Goal: Book appointment/travel/reservation

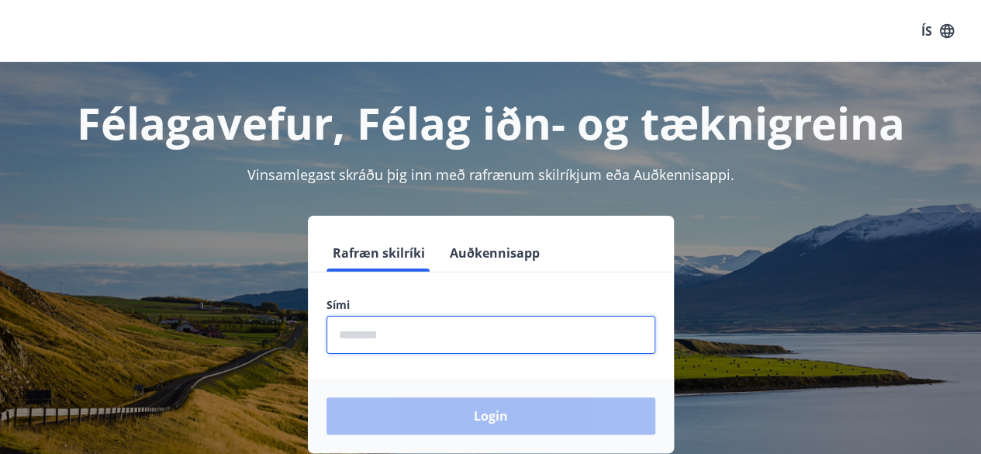
click at [355, 333] on input "phone" at bounding box center [490, 335] width 329 height 38
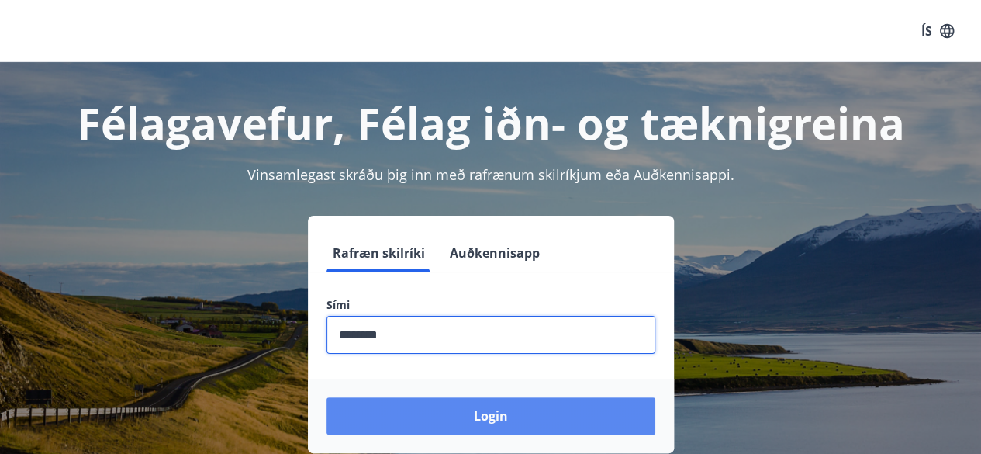
type input "********"
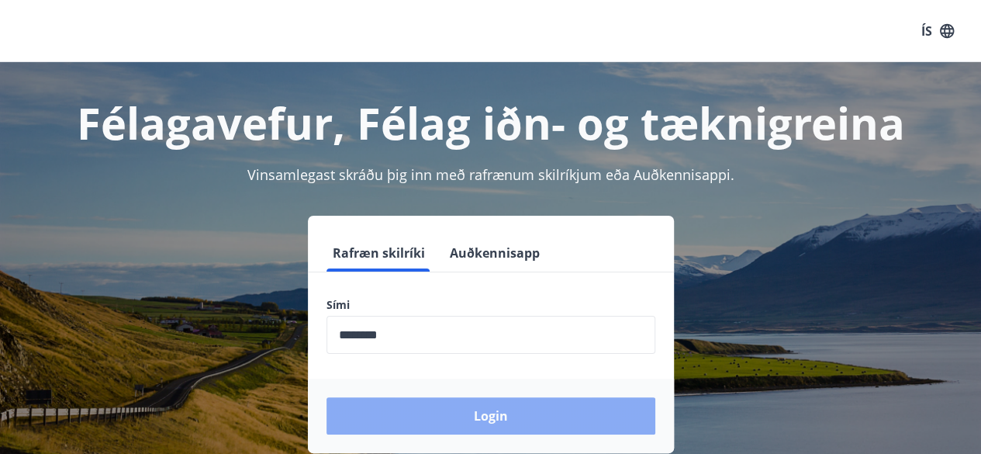
click at [468, 416] on button "Login" at bounding box center [490, 415] width 329 height 37
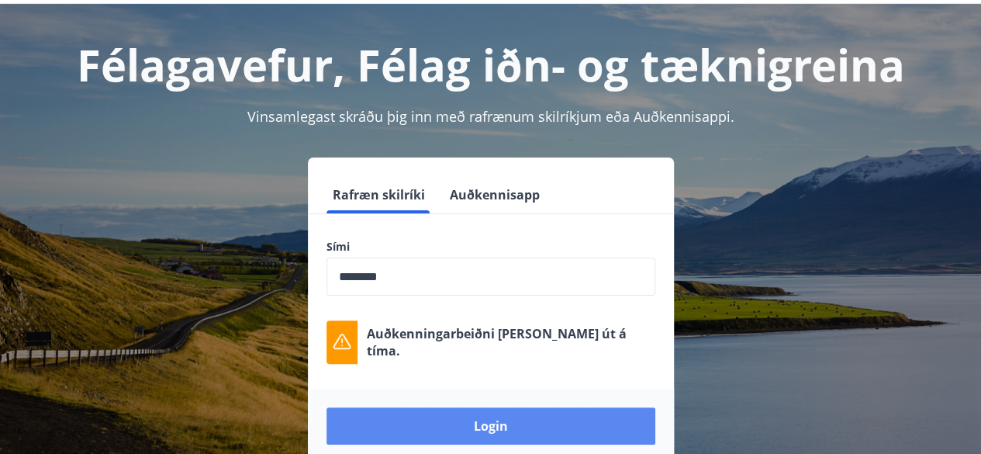
scroll to position [60, 0]
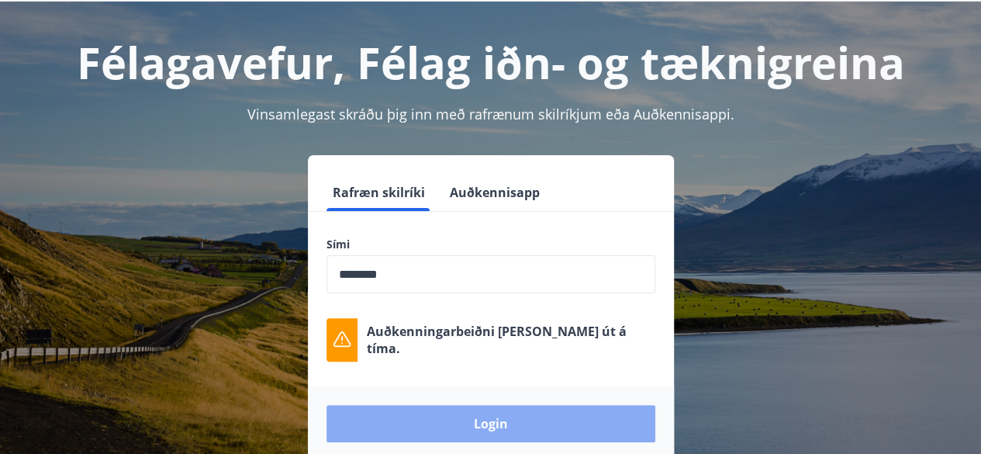
click at [468, 416] on button "Login" at bounding box center [490, 423] width 329 height 37
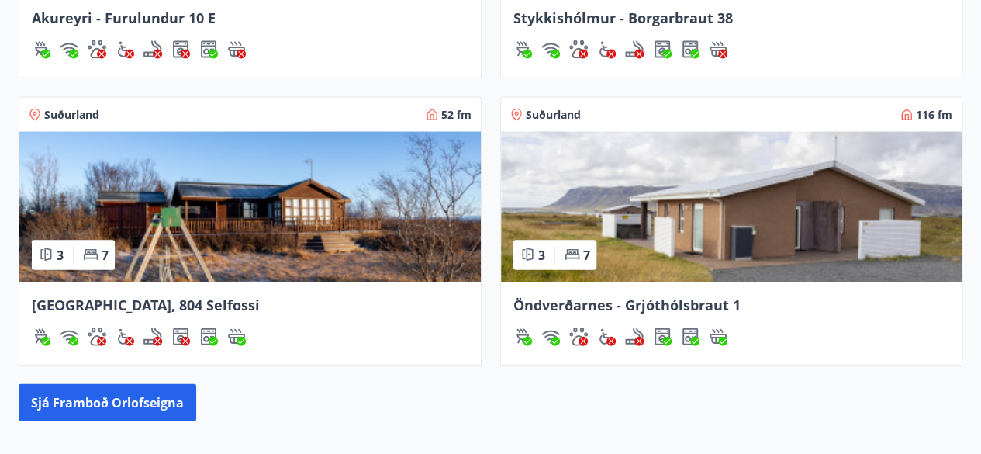
scroll to position [1517, 0]
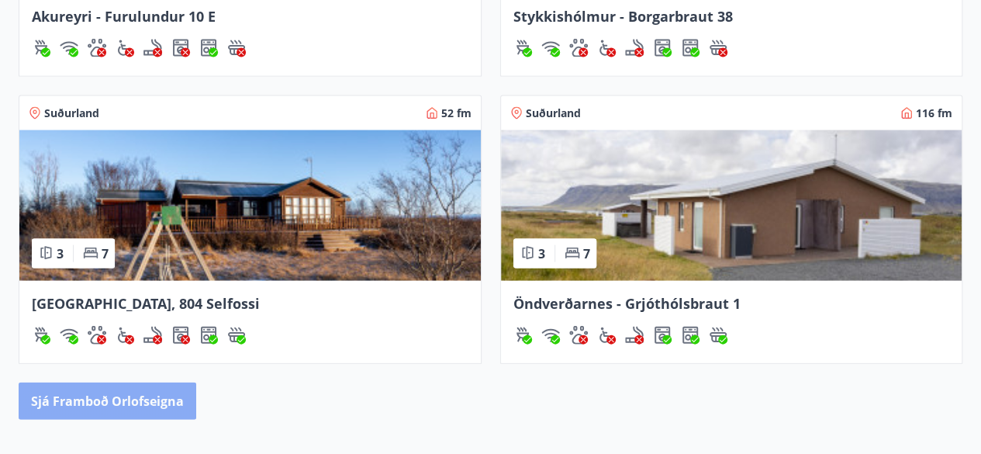
click at [157, 391] on button "Sjá framboð orlofseigna" at bounding box center [108, 400] width 178 height 37
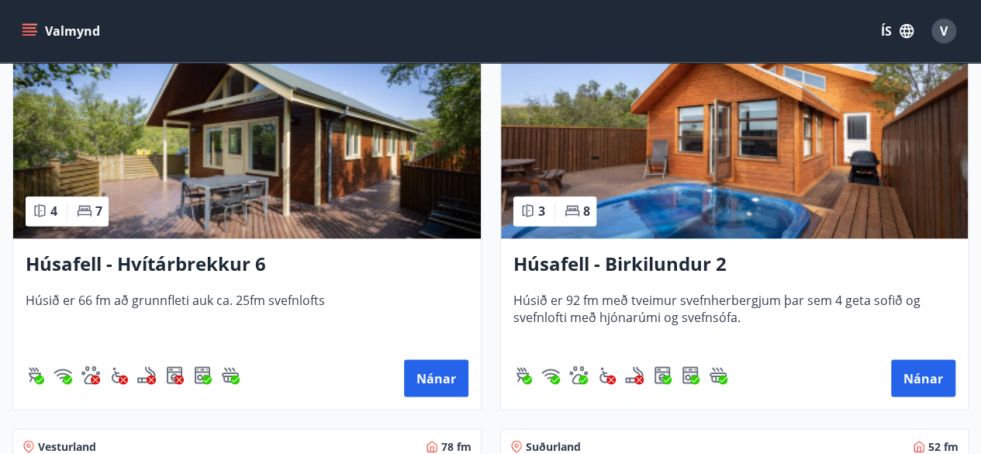
scroll to position [1197, 0]
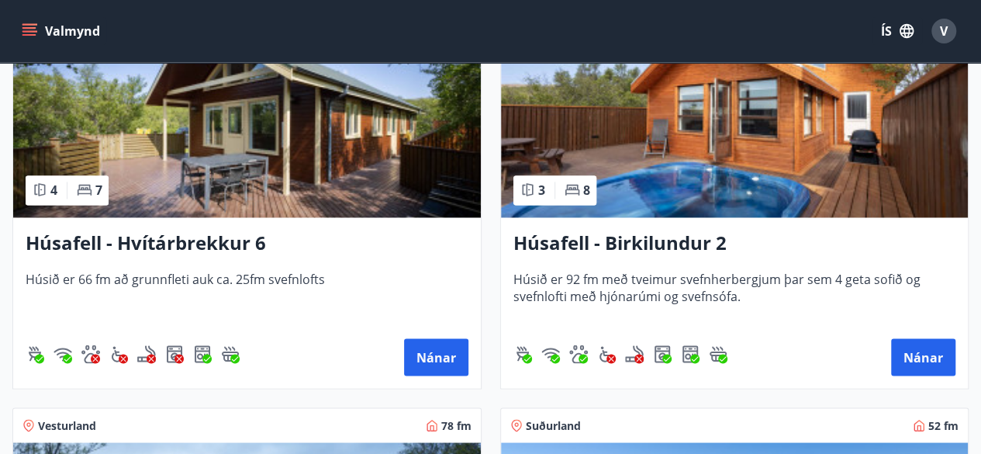
click at [329, 173] on img at bounding box center [247, 119] width 468 height 195
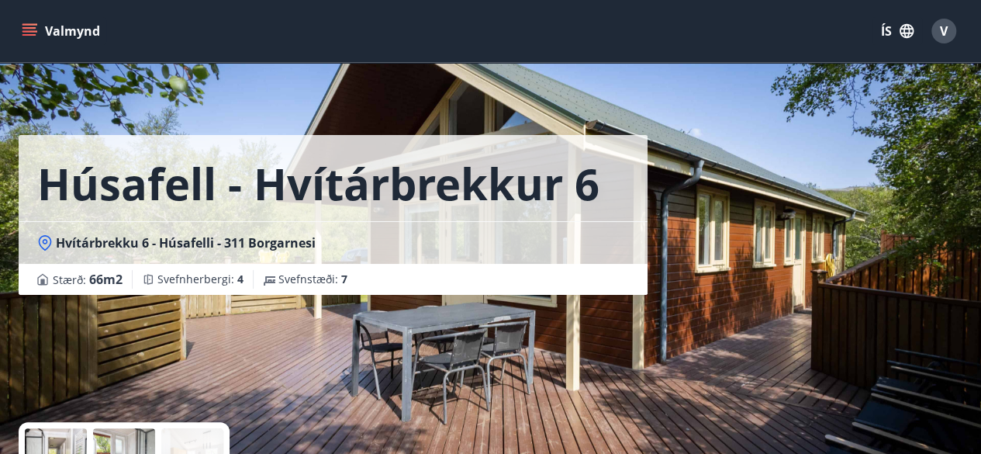
click at [76, 27] on button "Valmynd" at bounding box center [63, 31] width 88 height 28
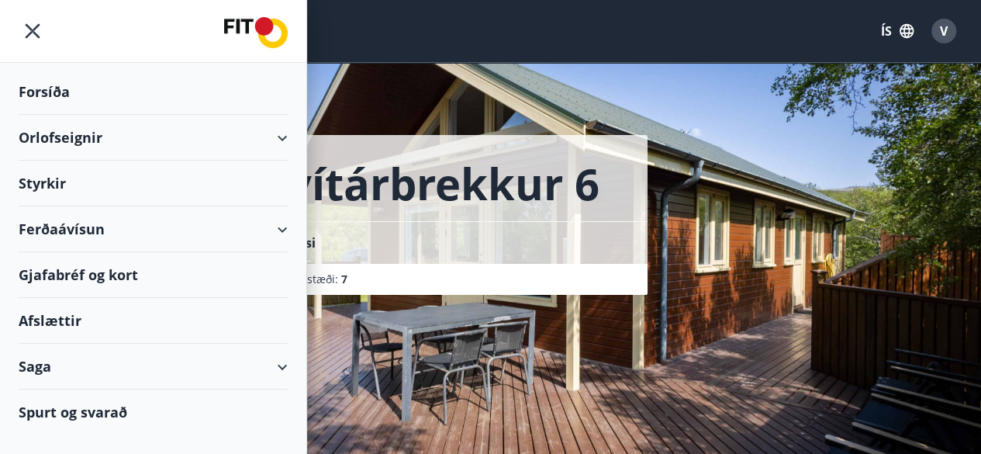
click at [65, 142] on div "Orlofseignir" at bounding box center [153, 138] width 269 height 46
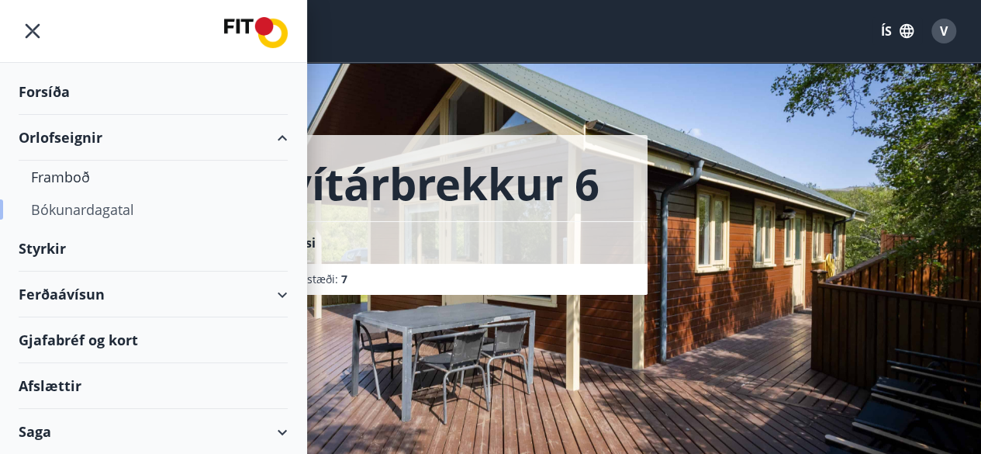
click at [64, 209] on div "Bókunardagatal" at bounding box center [153, 209] width 244 height 33
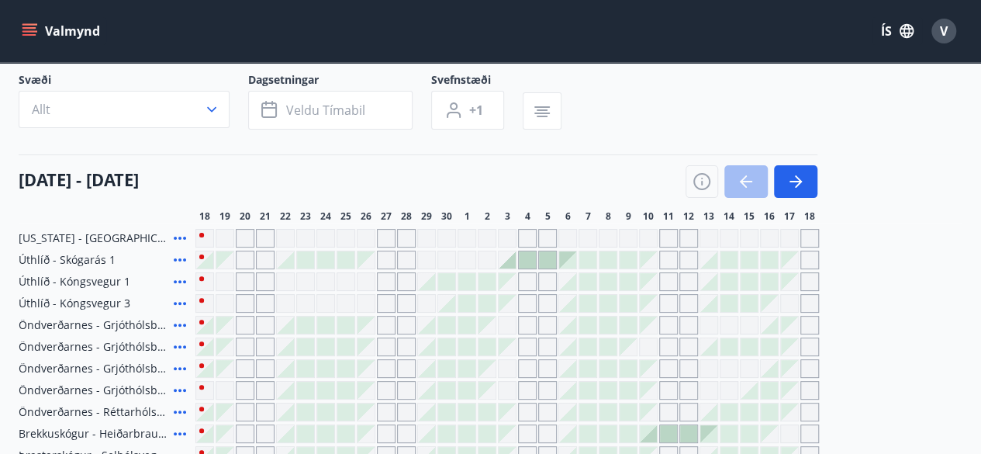
scroll to position [99, 0]
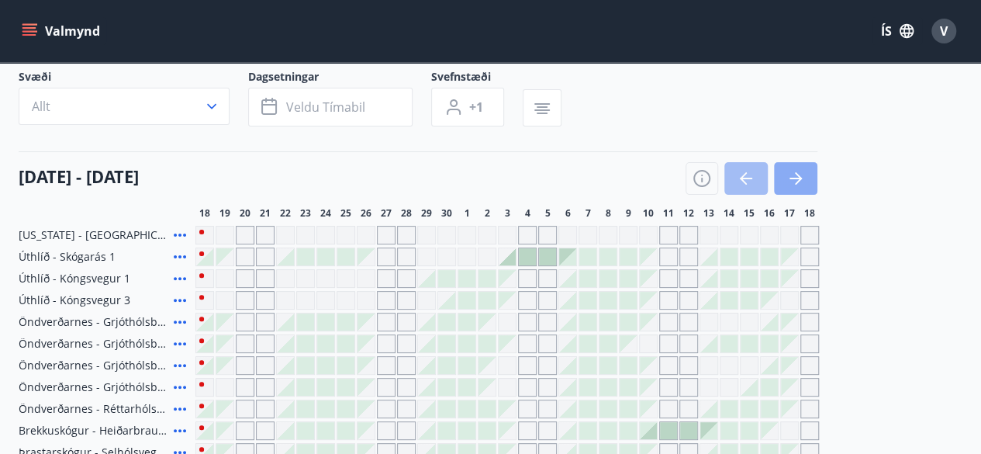
click at [796, 185] on icon "button" at bounding box center [795, 178] width 19 height 19
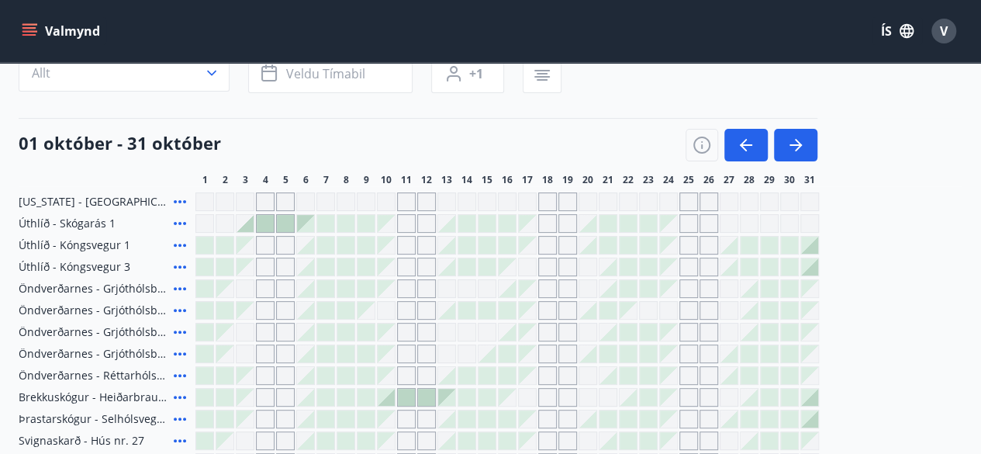
scroll to position [0, 0]
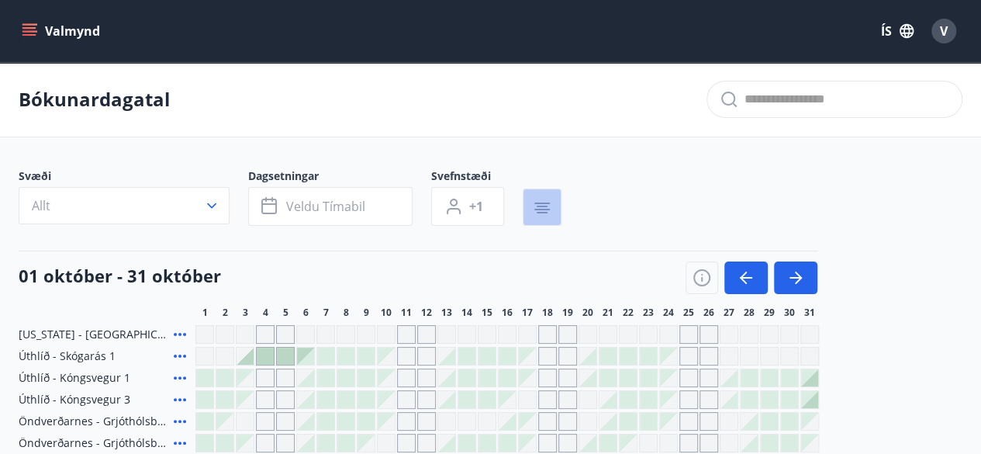
click at [543, 201] on icon "button" at bounding box center [542, 208] width 19 height 19
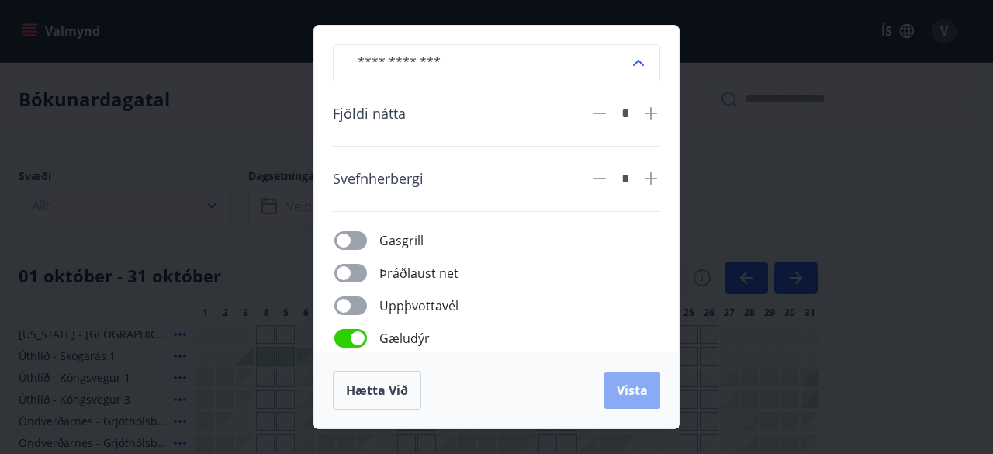
click at [642, 390] on span "Vista" at bounding box center [631, 390] width 31 height 17
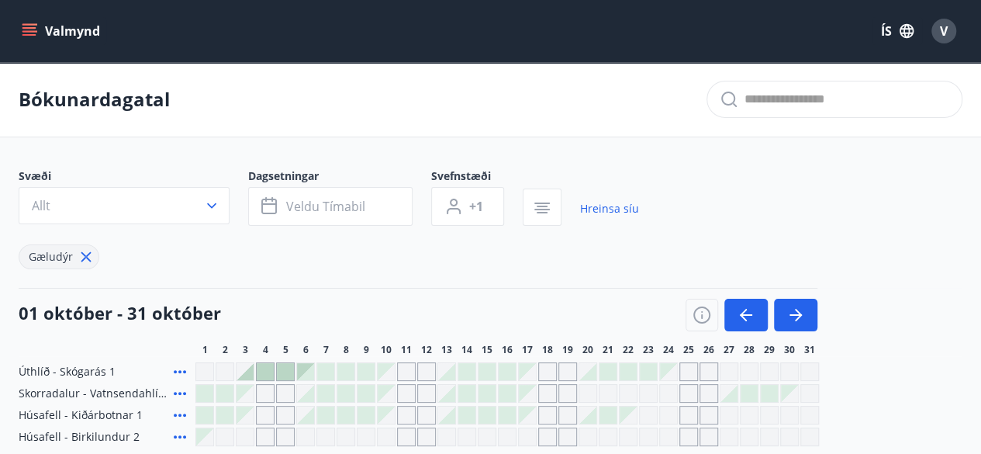
click at [59, 22] on button "Valmynd" at bounding box center [63, 31] width 88 height 28
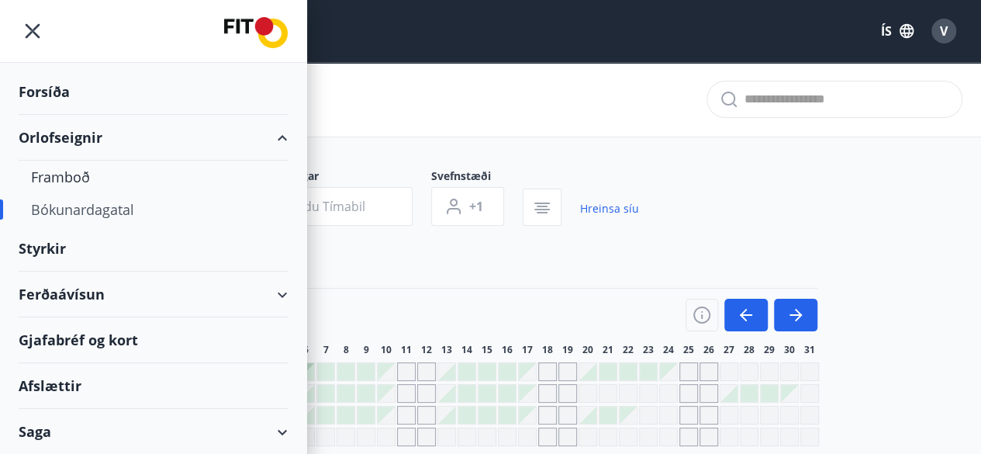
click at [60, 140] on div "Orlofseignir" at bounding box center [153, 138] width 269 height 46
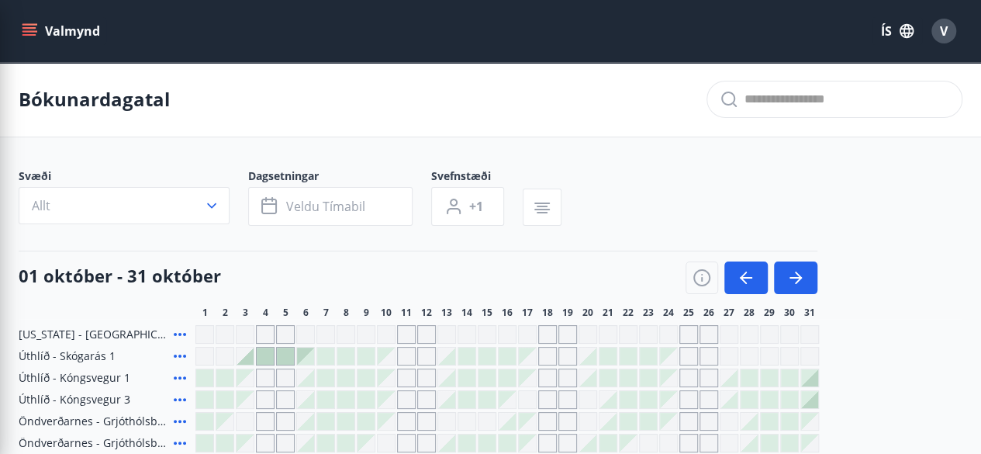
click at [885, 289] on div "[DATE] - [DATE] 1 2 3 4 5 6 7 8 9 10 11 12 13 14 15 16 17 18 19 20 21 22 23 24 …" at bounding box center [491, 284] width 944 height 68
click at [45, 421] on span "Öndverðarnes - Grjóthólsbraut 1" at bounding box center [93, 421] width 149 height 16
drag, startPoint x: 45, startPoint y: 421, endPoint x: 70, endPoint y: 356, distance: 69.7
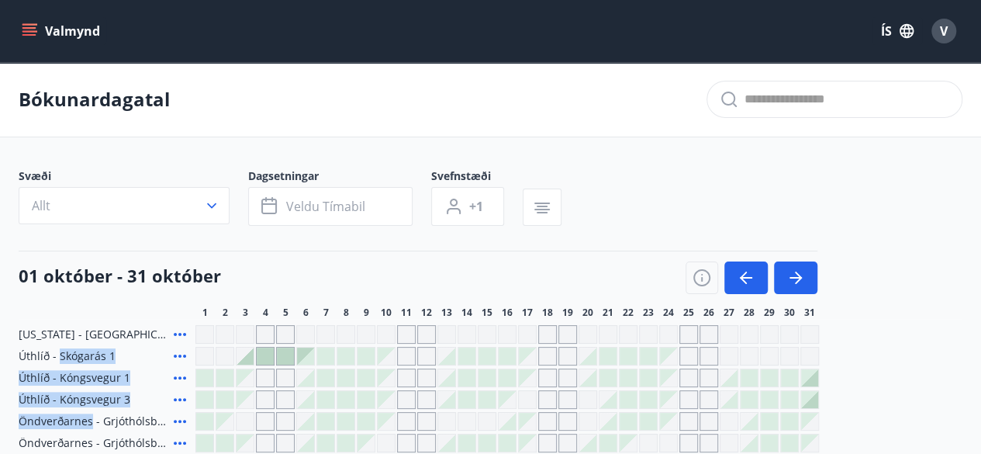
click at [62, 29] on button "Valmynd" at bounding box center [63, 31] width 88 height 28
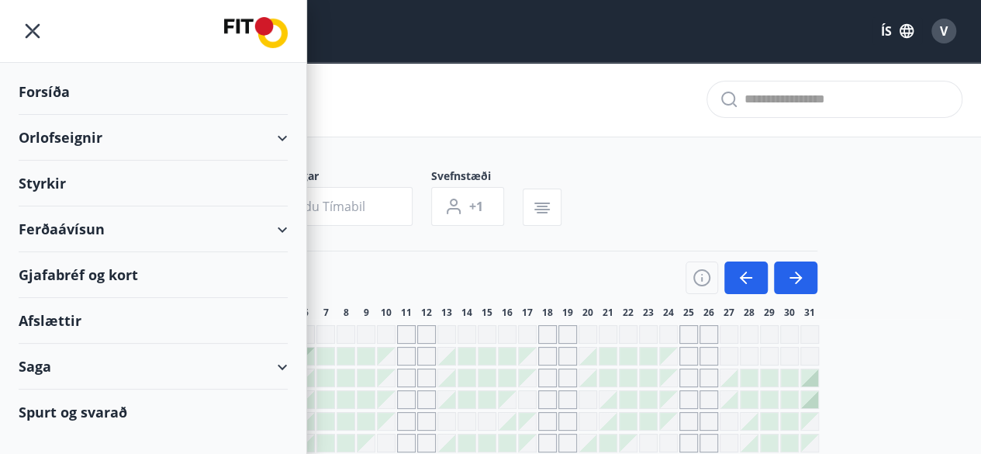
click at [53, 130] on div "Orlofseignir" at bounding box center [153, 138] width 269 height 46
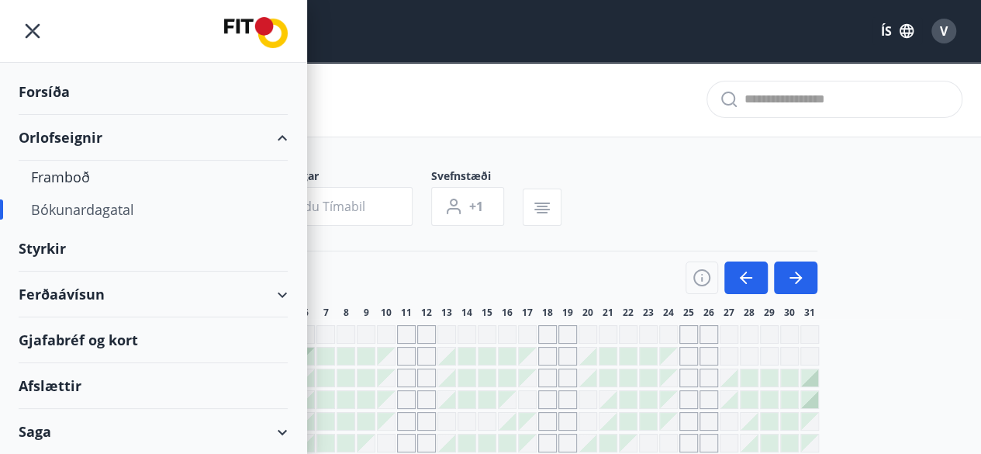
click at [57, 136] on div "Orlofseignir" at bounding box center [153, 138] width 269 height 46
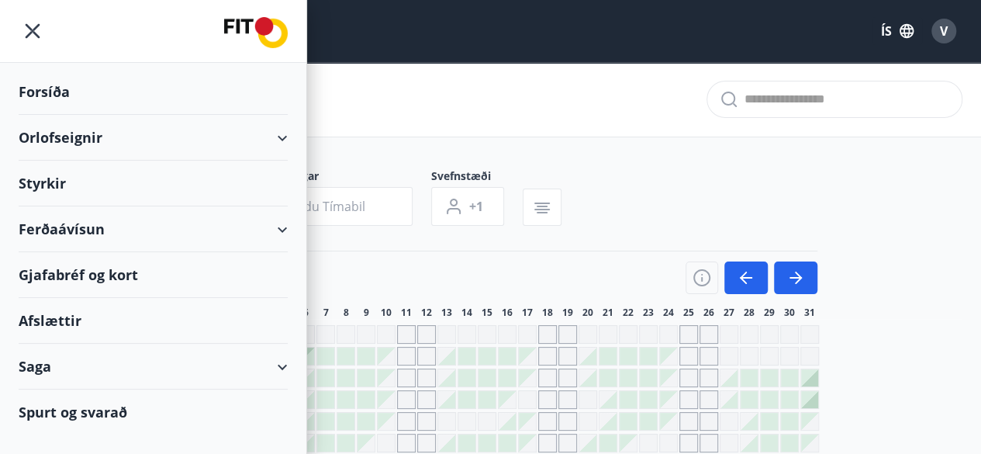
click at [281, 139] on div "Orlofseignir" at bounding box center [153, 138] width 269 height 46
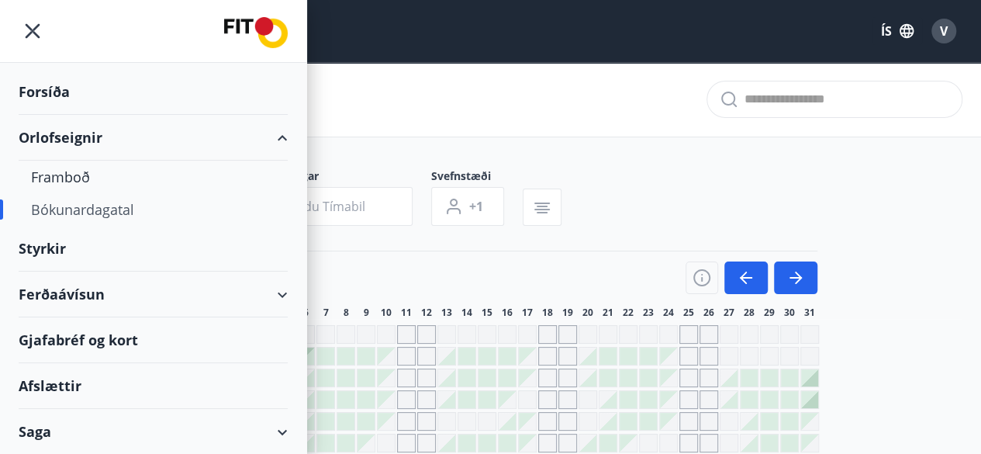
click at [281, 137] on div "Orlofseignir" at bounding box center [153, 138] width 306 height 46
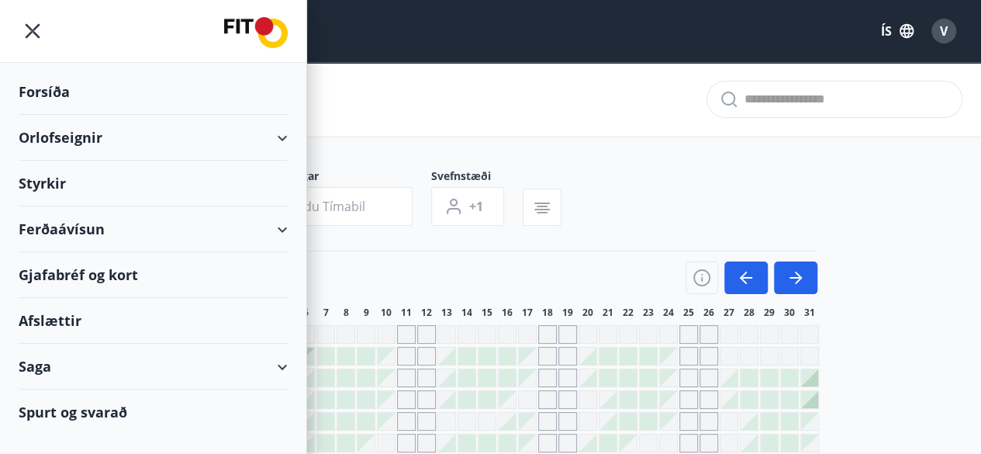
click at [287, 139] on div "Orlofseignir" at bounding box center [153, 138] width 269 height 46
click at [284, 133] on div "Orlofseignir" at bounding box center [153, 138] width 269 height 46
click at [281, 140] on div "Orlofseignir" at bounding box center [153, 138] width 269 height 46
click at [282, 136] on div "Orlofseignir" at bounding box center [153, 138] width 269 height 46
click at [178, 129] on div "Orlofseignir" at bounding box center [153, 138] width 269 height 46
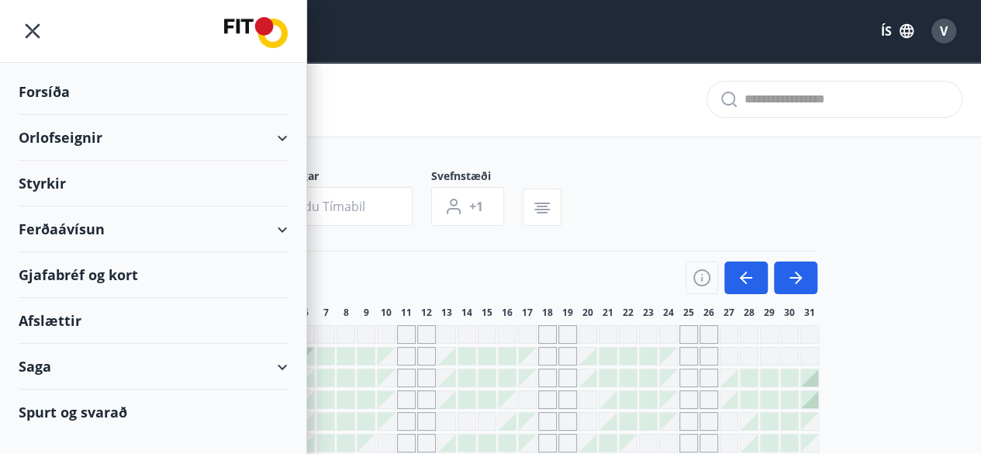
click at [86, 139] on div "Orlofseignir" at bounding box center [153, 138] width 269 height 46
click at [29, 26] on icon "menu" at bounding box center [33, 31] width 28 height 28
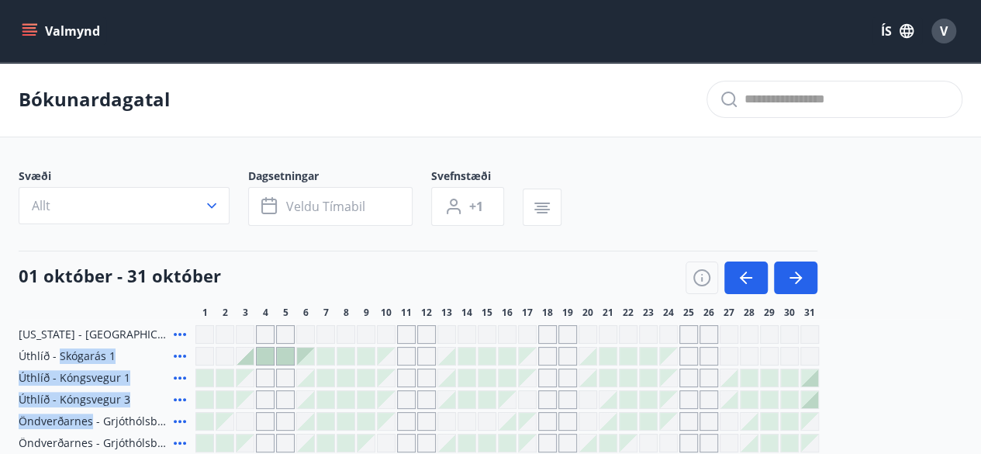
click at [29, 26] on icon "menu" at bounding box center [30, 31] width 16 height 16
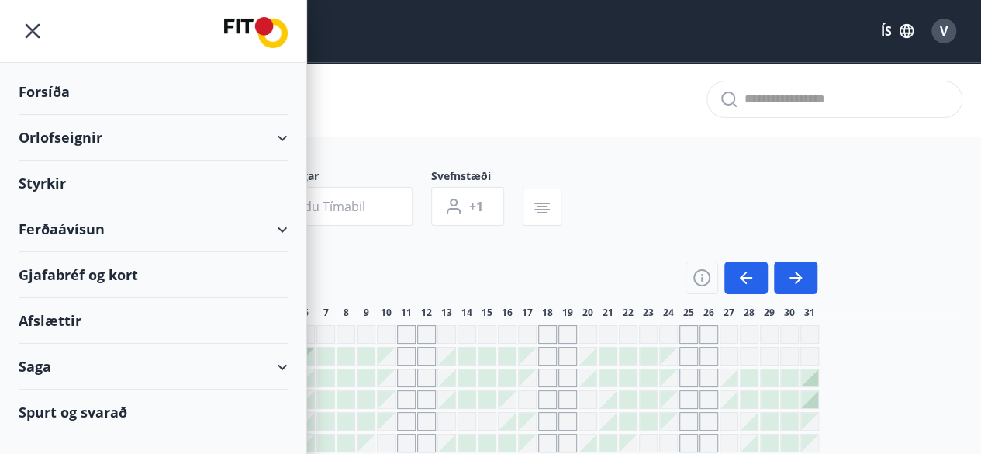
click at [285, 136] on div "Orlofseignir" at bounding box center [153, 138] width 269 height 46
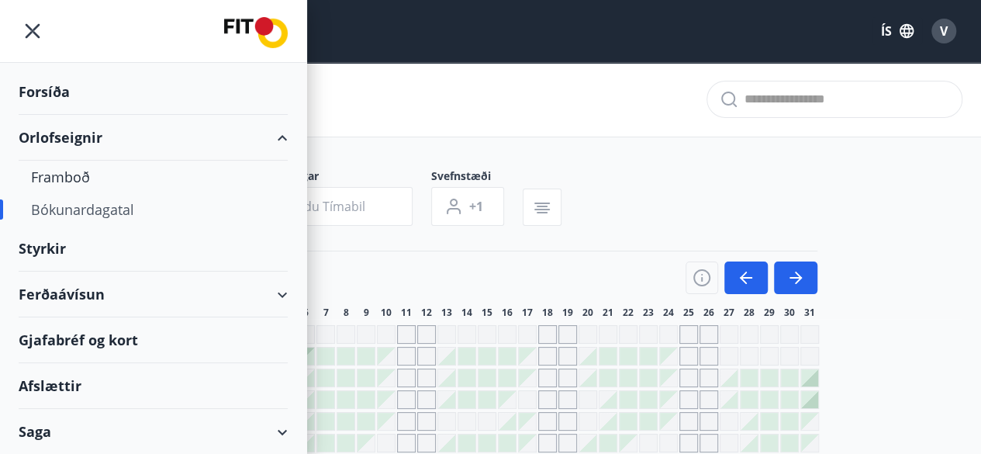
click at [280, 136] on div "Orlofseignir" at bounding box center [153, 138] width 269 height 46
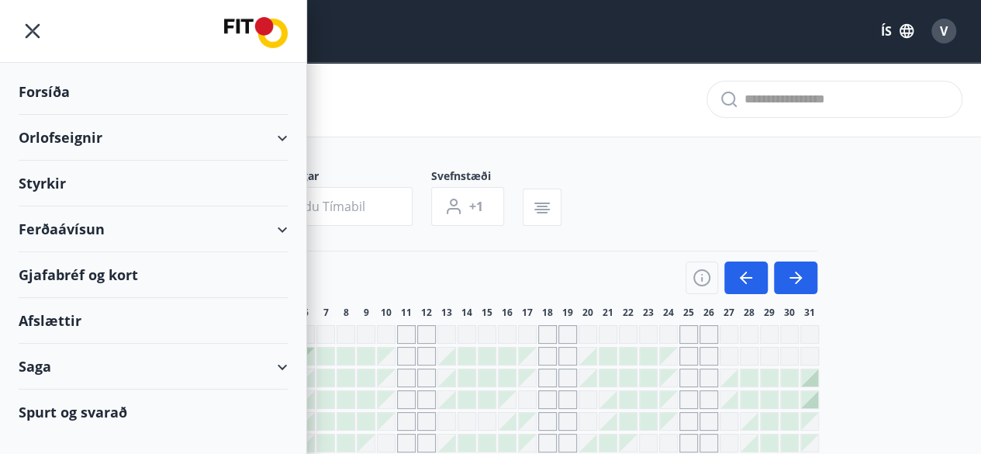
click at [280, 136] on div "Orlofseignir" at bounding box center [153, 138] width 269 height 46
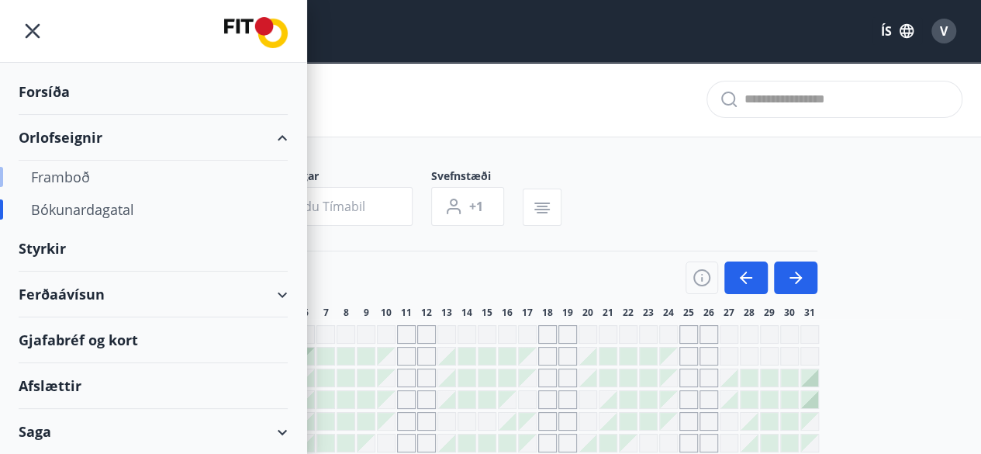
click at [75, 175] on div "Framboð" at bounding box center [153, 177] width 244 height 33
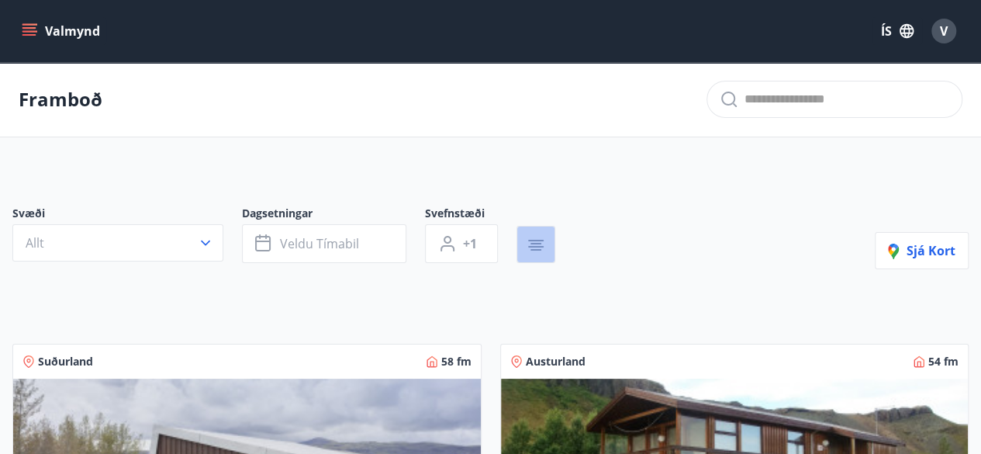
click at [538, 243] on icon "button" at bounding box center [536, 245] width 19 height 19
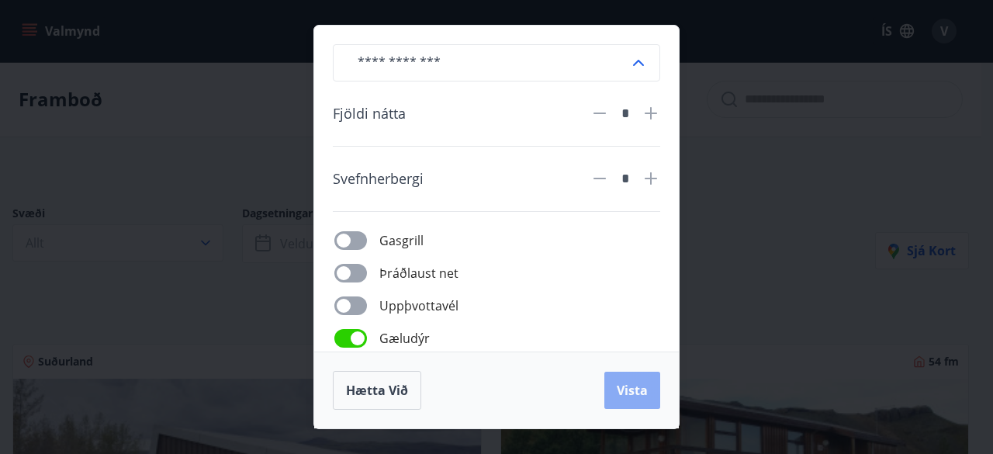
click at [637, 385] on span "Vista" at bounding box center [631, 390] width 31 height 17
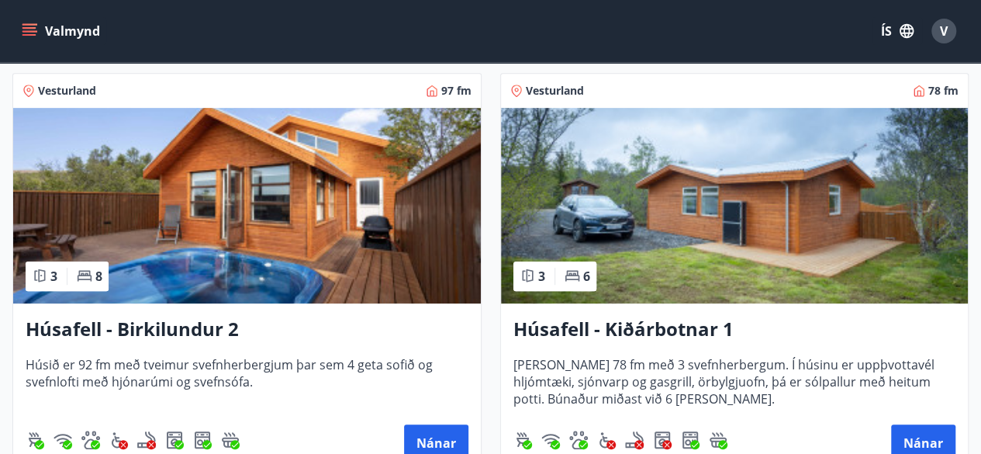
scroll to position [309, 0]
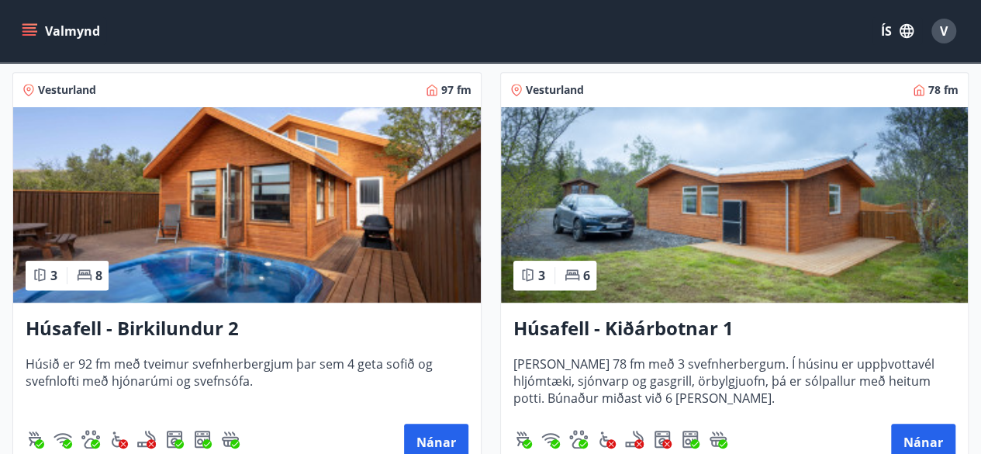
click at [295, 219] on img at bounding box center [247, 204] width 468 height 195
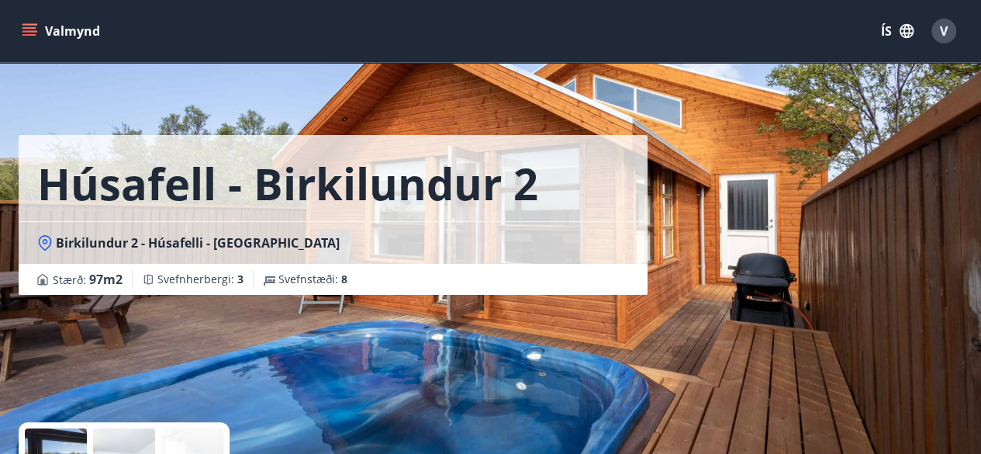
click at [740, 212] on div "Húsafell - Birkilundur 2 Birkilundur 2 - Húsafelli - Borgarfjarðarsýslu Stærð :…" at bounding box center [491, 232] width 944 height 465
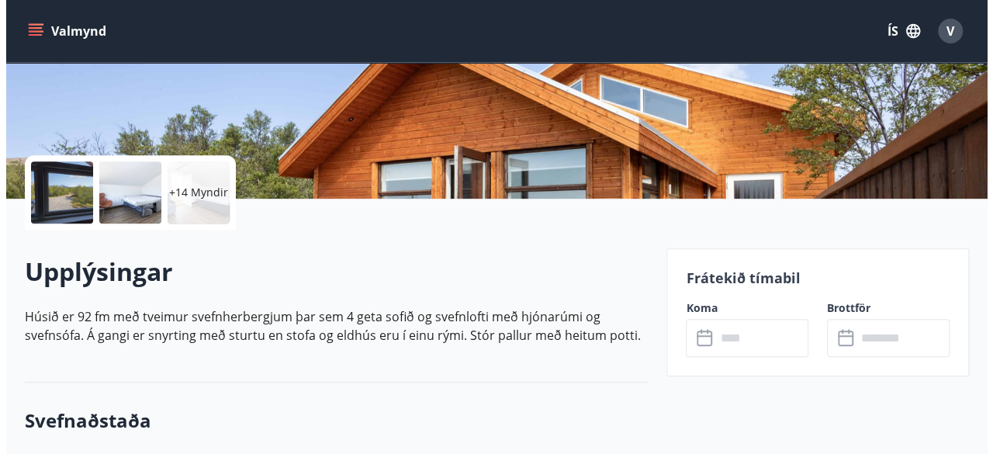
scroll to position [265, 0]
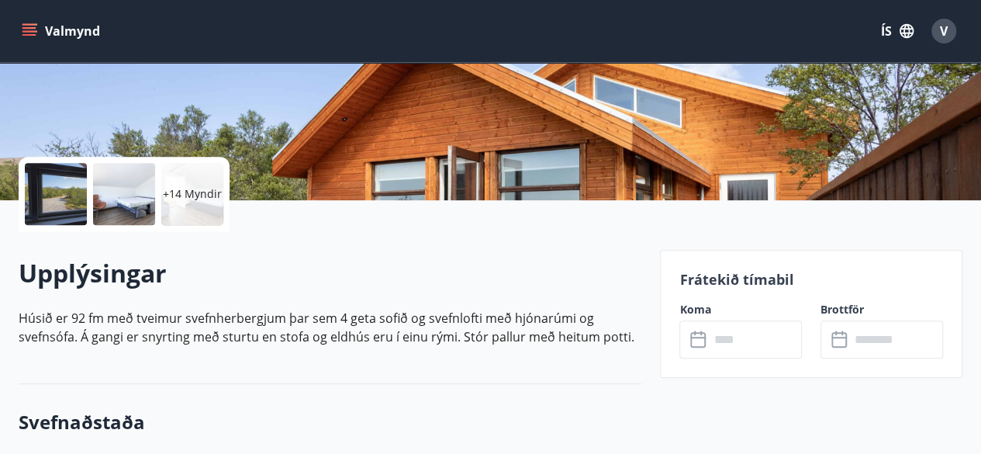
click at [195, 196] on p "+14 Myndir" at bounding box center [192, 194] width 59 height 16
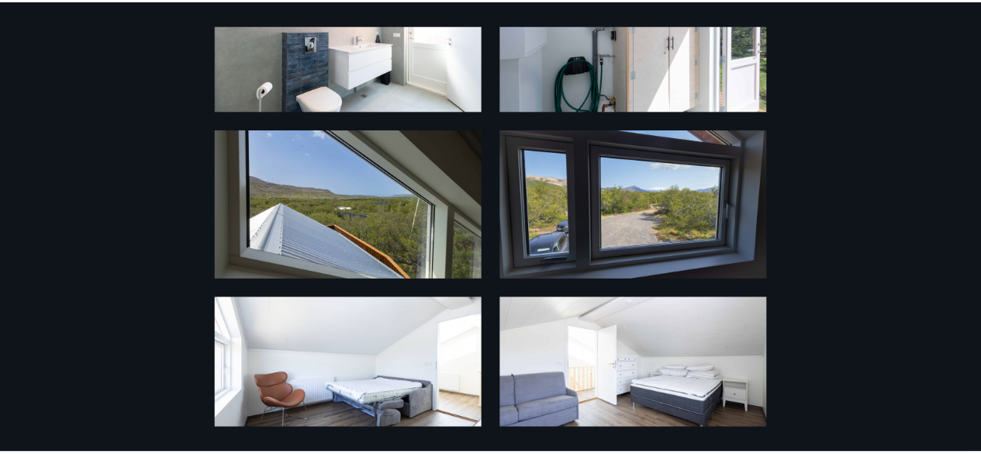
scroll to position [0, 0]
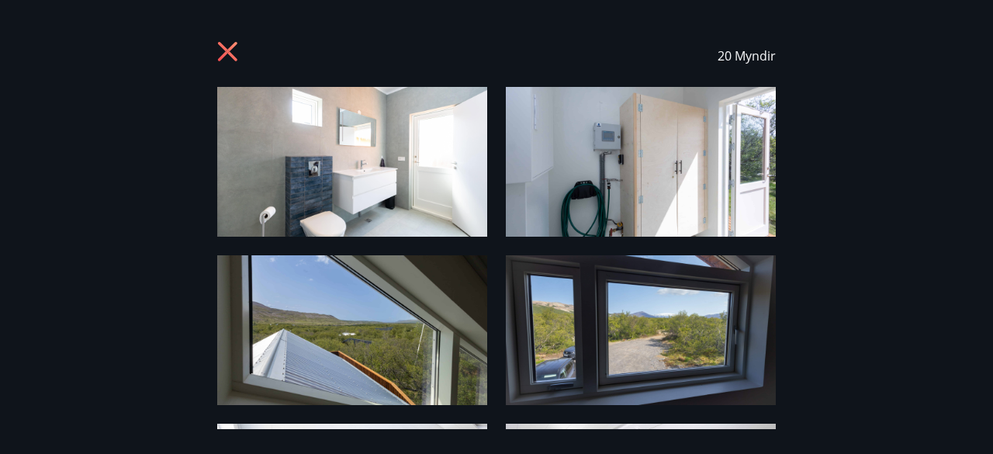
click at [231, 57] on icon at bounding box center [229, 53] width 25 height 25
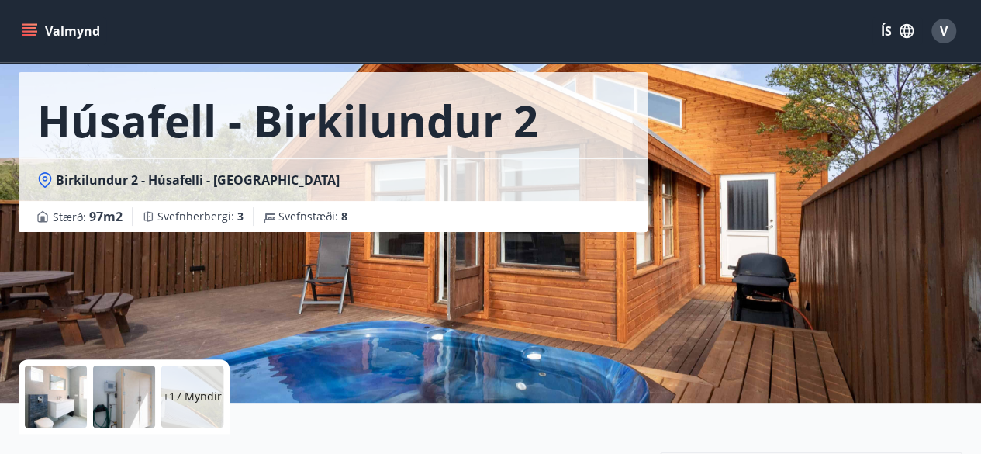
scroll to position [57, 0]
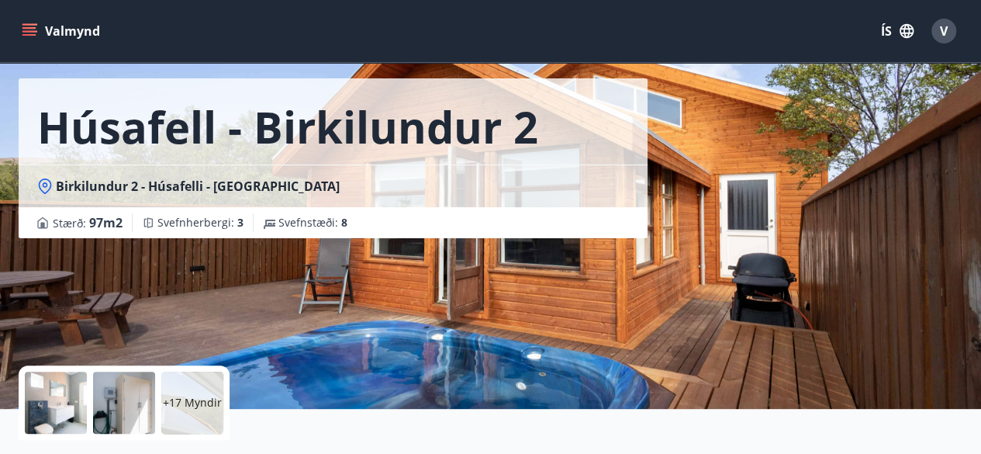
click at [56, 32] on button "Valmynd" at bounding box center [63, 31] width 88 height 28
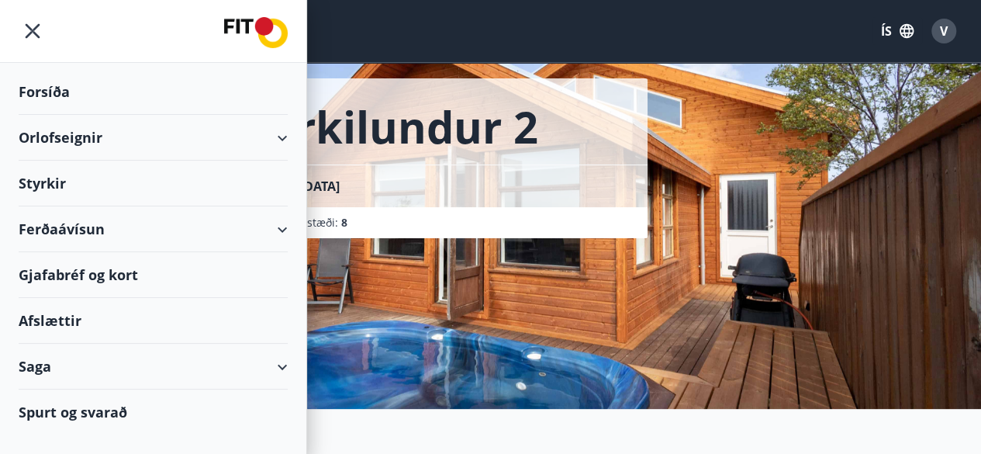
click at [73, 136] on div "Orlofseignir" at bounding box center [153, 138] width 269 height 46
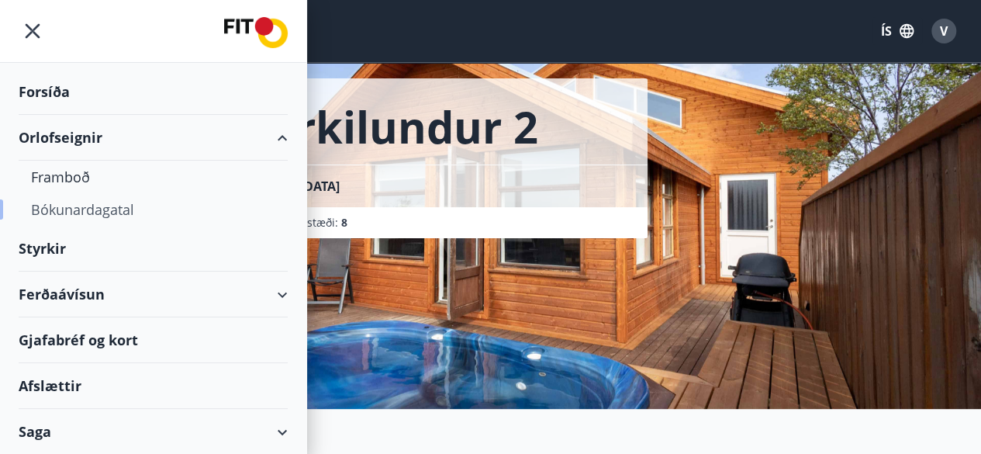
click at [78, 210] on div "Bókunardagatal" at bounding box center [153, 209] width 244 height 33
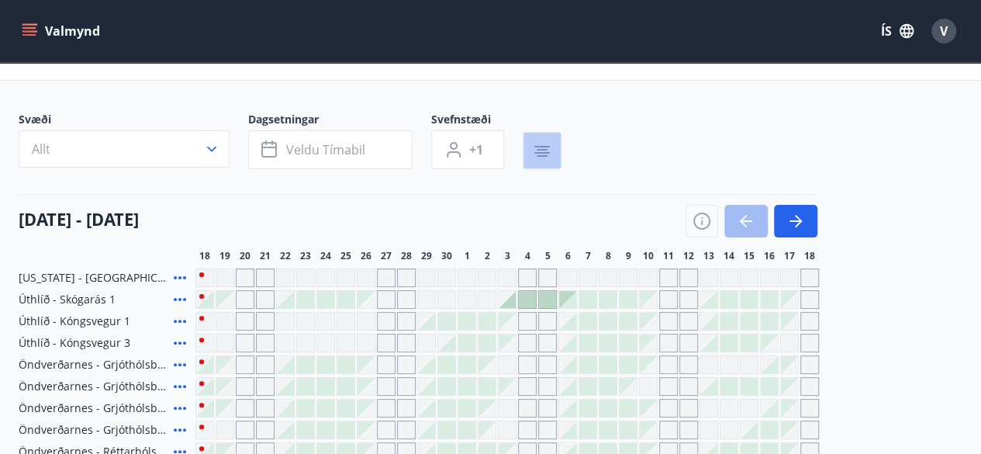
click at [543, 150] on icon "button" at bounding box center [542, 151] width 19 height 19
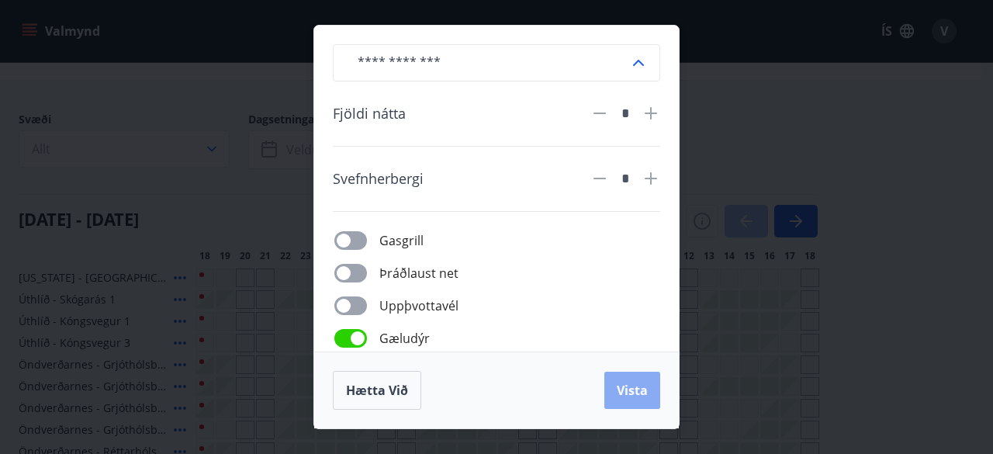
click at [629, 388] on span "Vista" at bounding box center [631, 390] width 31 height 17
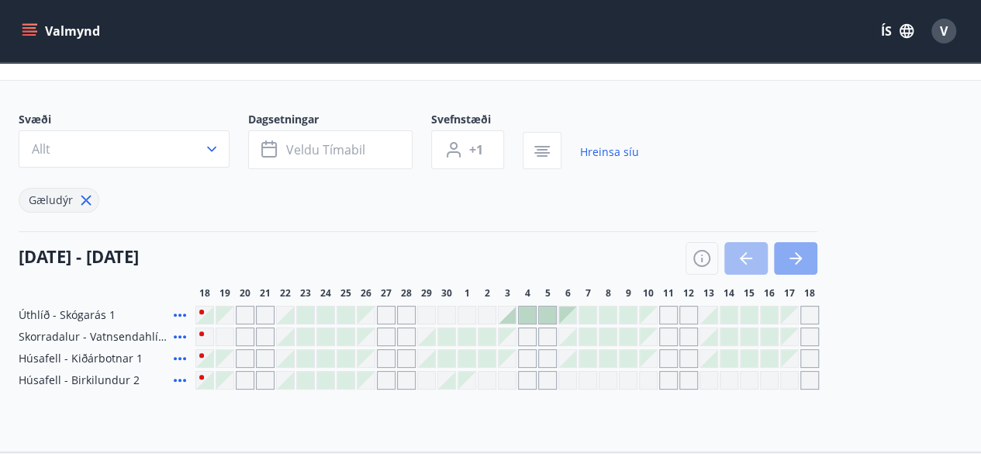
click at [799, 258] on icon "button" at bounding box center [798, 258] width 7 height 12
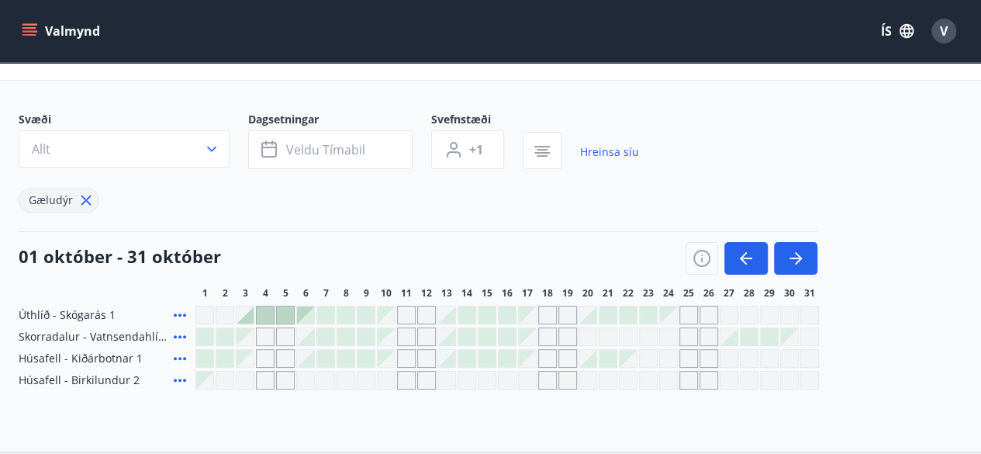
click at [279, 378] on div "Gráir dagar eru ekki bókanlegir" at bounding box center [285, 380] width 19 height 19
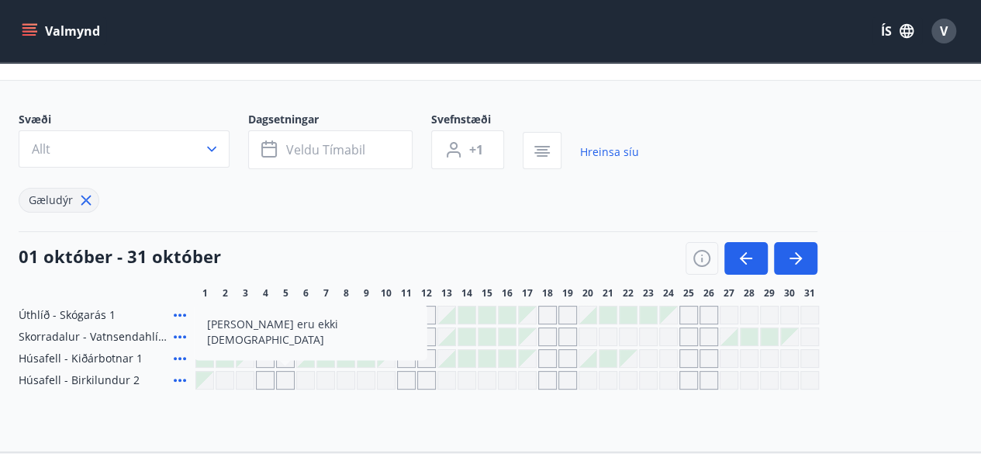
click at [326, 379] on div "Gráir dagar eru ekki bókanlegir" at bounding box center [325, 380] width 19 height 19
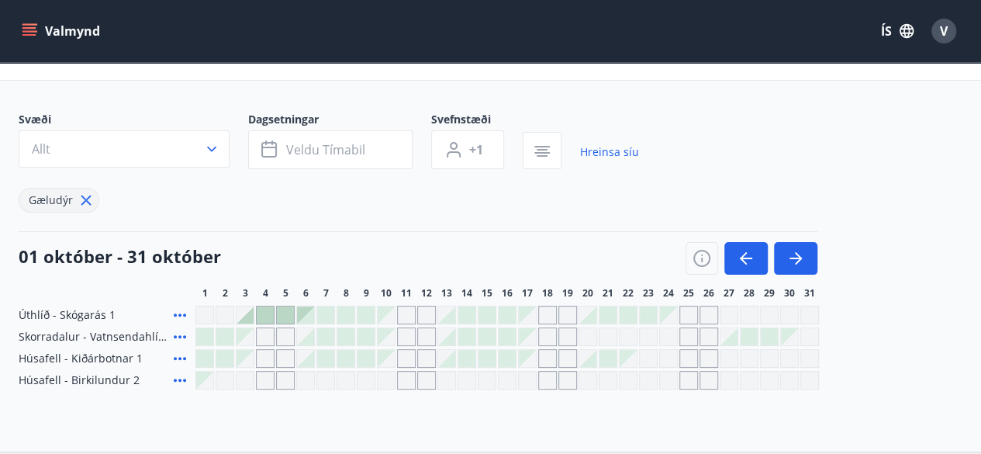
click at [283, 375] on div "Gráir dagar eru ekki bókanlegir" at bounding box center [285, 380] width 19 height 19
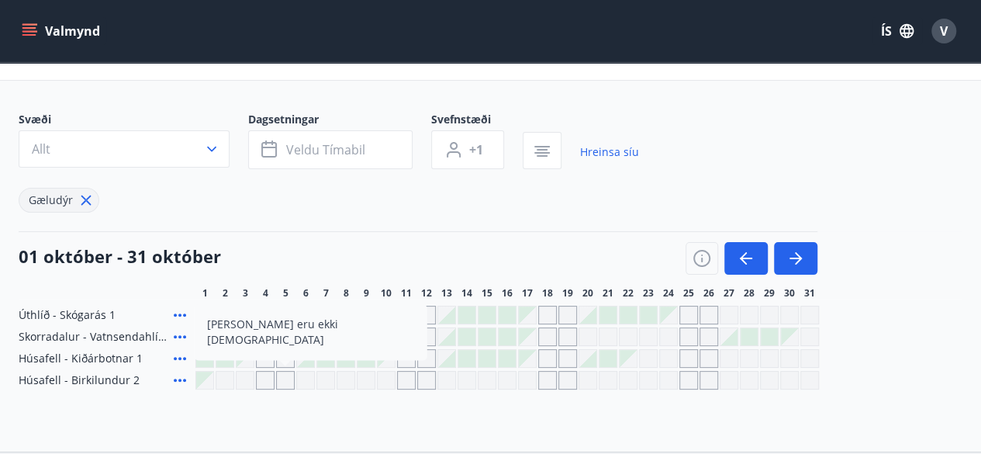
click at [262, 380] on div "Gráir dagar eru ekki bókanlegir" at bounding box center [265, 380] width 19 height 19
click at [802, 257] on icon "button" at bounding box center [795, 258] width 19 height 19
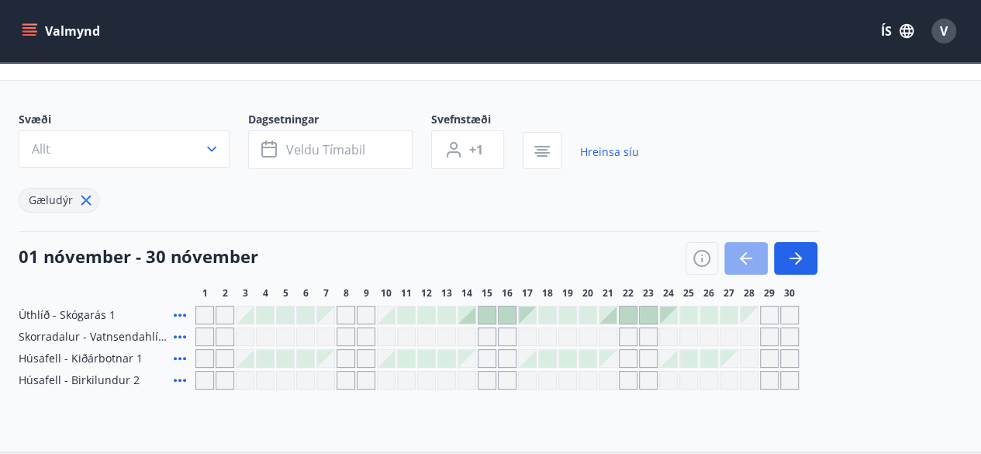
click at [752, 256] on icon "button" at bounding box center [746, 258] width 19 height 19
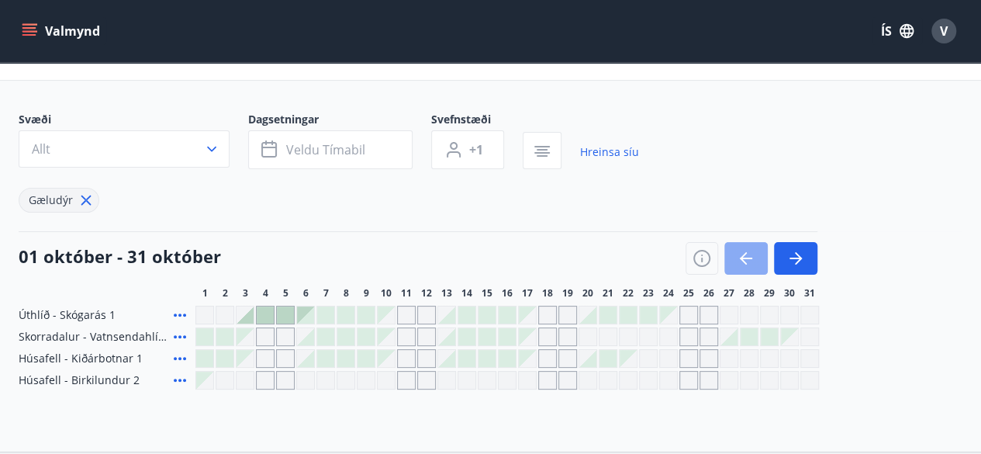
click at [752, 256] on icon "button" at bounding box center [746, 258] width 19 height 19
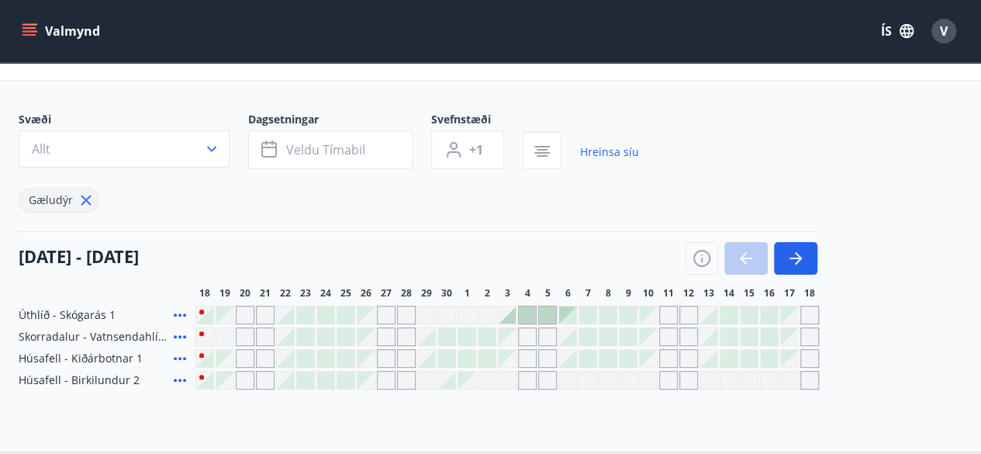
click at [752, 256] on div at bounding box center [751, 258] width 132 height 33
click at [380, 376] on div "Gráir dagar eru ekki bókanlegir" at bounding box center [386, 380] width 19 height 19
click at [289, 378] on div at bounding box center [285, 379] width 17 height 17
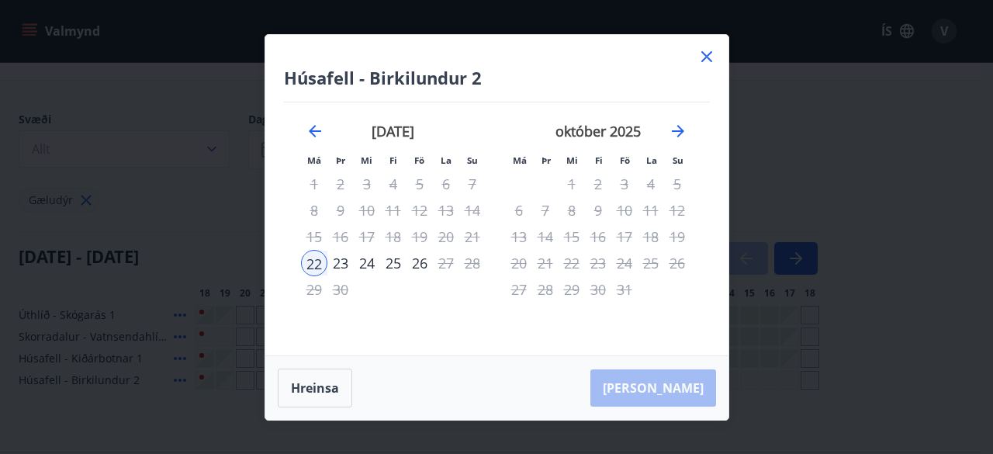
click at [706, 58] on icon at bounding box center [706, 56] width 19 height 19
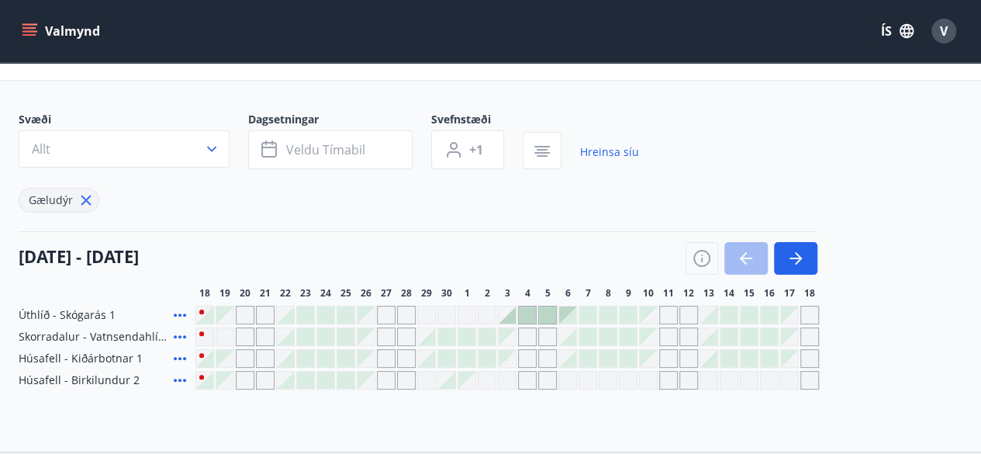
click at [460, 378] on div "Gráir dagar eru ekki bókanlegir" at bounding box center [466, 379] width 17 height 17
click at [495, 380] on div "Gráir dagar eru ekki bókanlegir" at bounding box center [487, 380] width 19 height 19
click at [533, 381] on div "Gráir dagar eru ekki bókanlegir" at bounding box center [527, 380] width 19 height 19
click at [398, 377] on div "Gráir dagar eru ekki bókanlegir" at bounding box center [406, 380] width 19 height 19
click at [364, 382] on div "Gráir dagar eru ekki bókanlegir" at bounding box center [365, 379] width 17 height 17
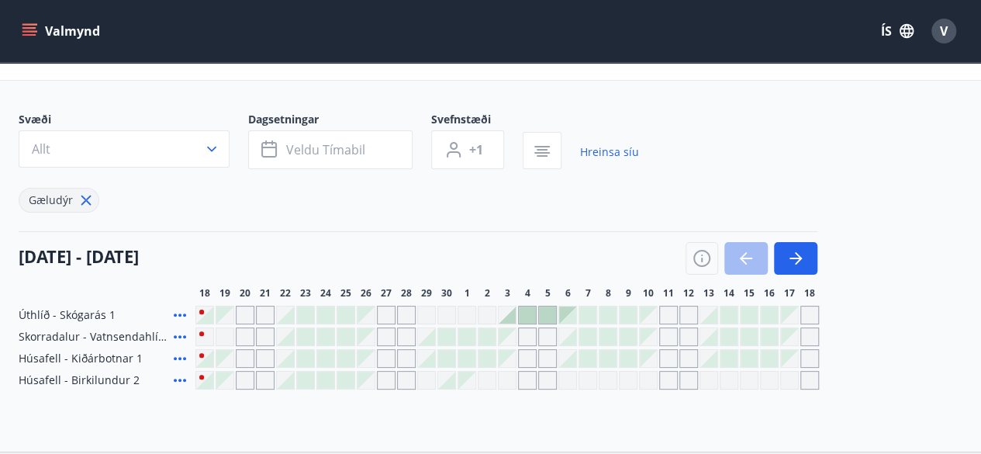
click at [319, 378] on div at bounding box center [325, 379] width 17 height 17
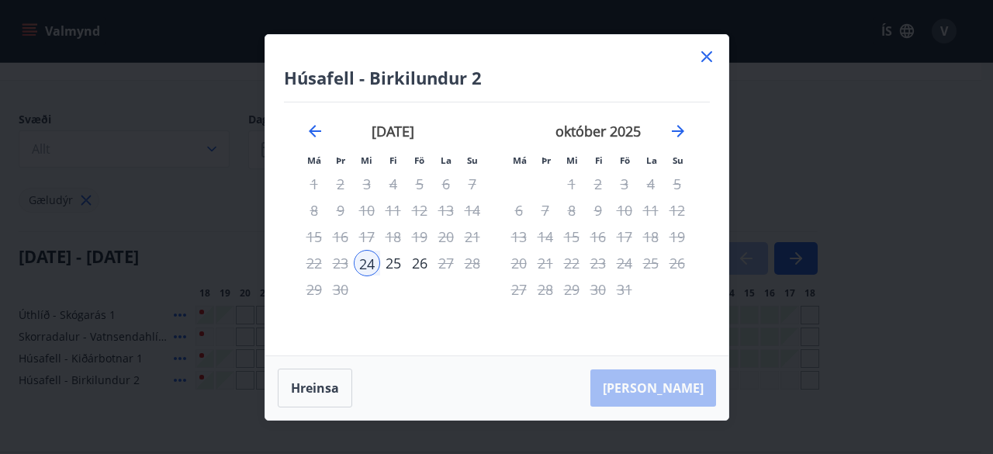
click at [701, 57] on icon at bounding box center [706, 56] width 19 height 19
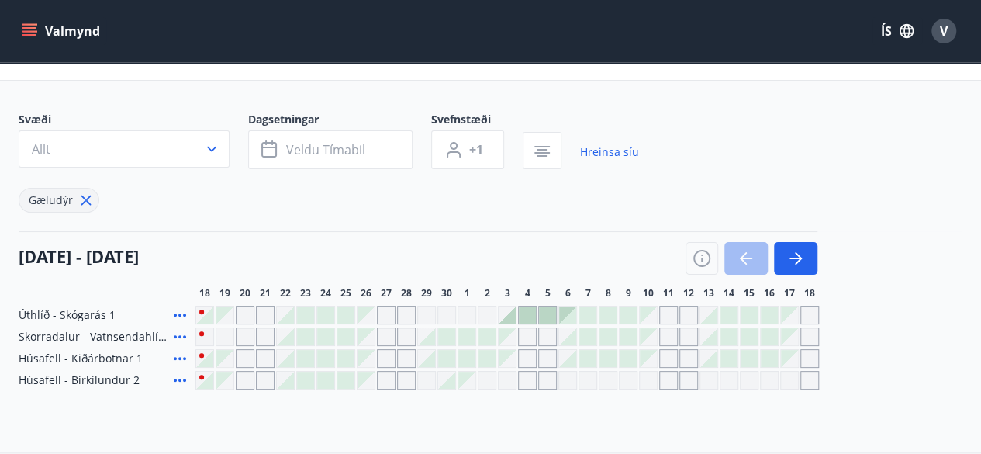
click at [528, 309] on div at bounding box center [527, 314] width 17 height 17
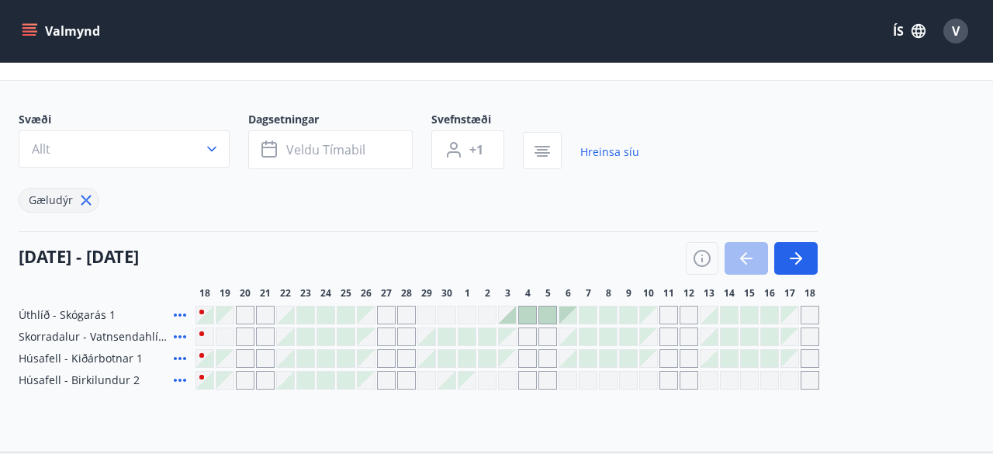
click at [528, 309] on body "Valmynd ÍS V Bókunardagatal Svæði Allt Dagsetningar Veldu tímabil Svefnstæði +1…" at bounding box center [496, 261] width 993 height 636
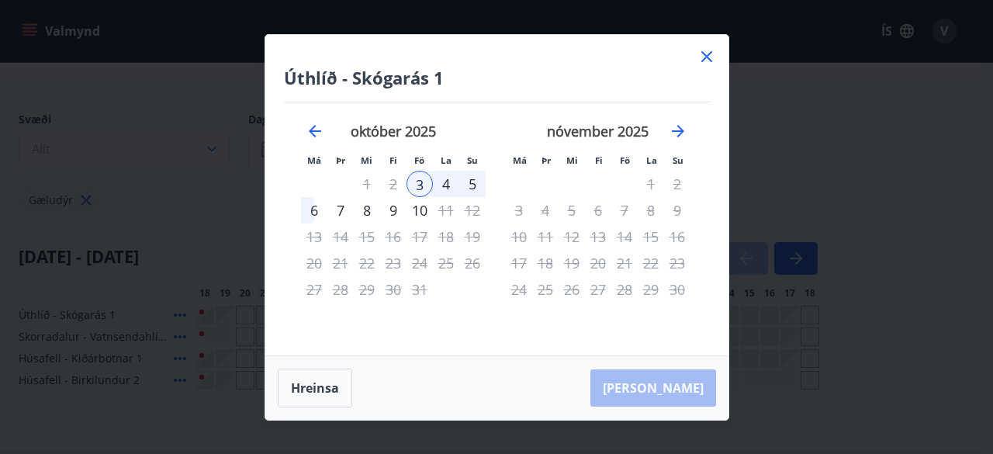
click at [707, 54] on icon at bounding box center [706, 56] width 19 height 19
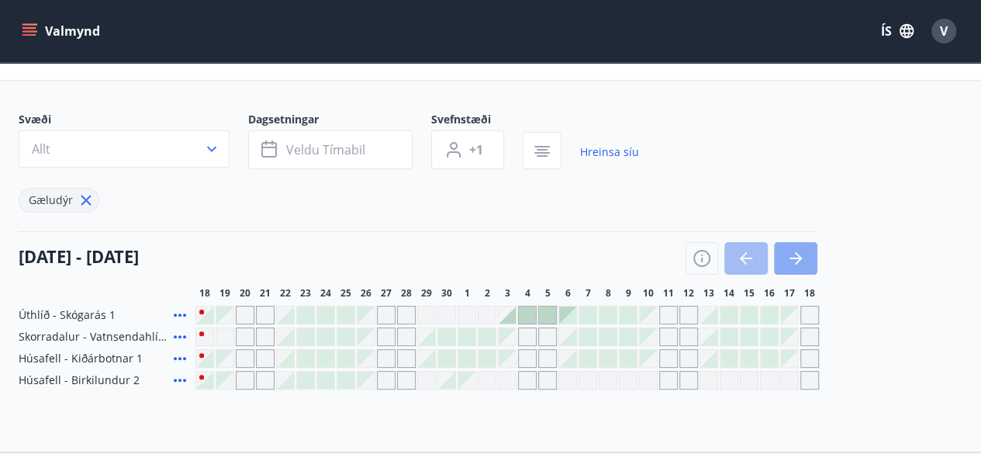
click at [792, 257] on icon "button" at bounding box center [795, 258] width 12 height 2
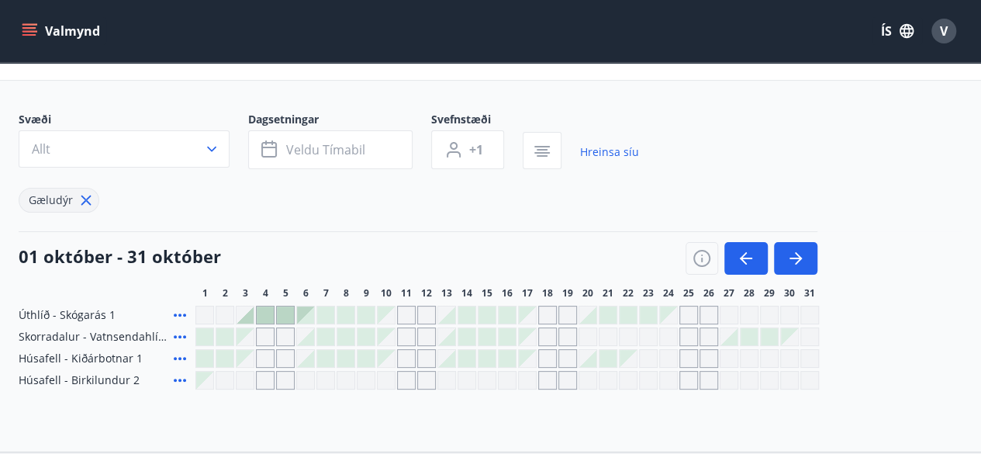
click at [608, 354] on div at bounding box center [607, 358] width 17 height 17
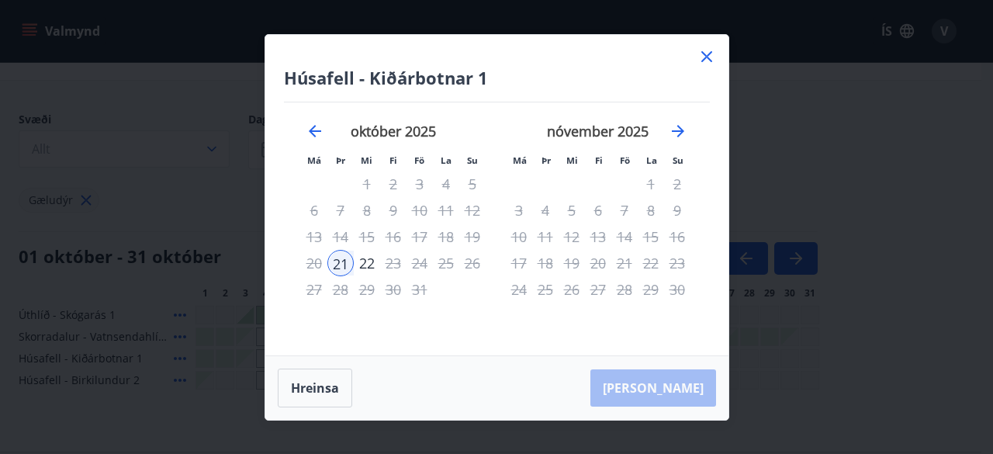
click at [706, 55] on icon at bounding box center [706, 56] width 19 height 19
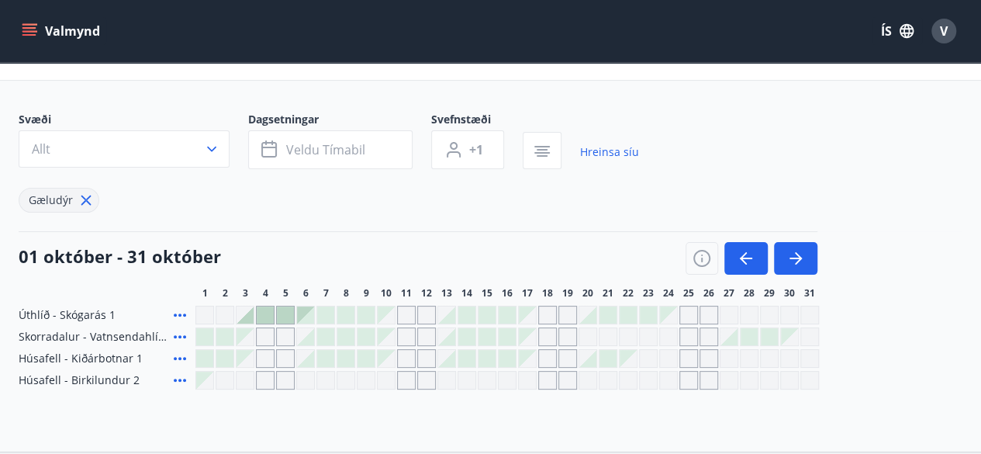
click at [548, 354] on div "Gráir dagar eru ekki bókanlegir" at bounding box center [547, 358] width 19 height 19
click at [585, 240] on div "01 október - 31 október" at bounding box center [418, 252] width 799 height 43
click at [785, 258] on button "button" at bounding box center [795, 258] width 43 height 33
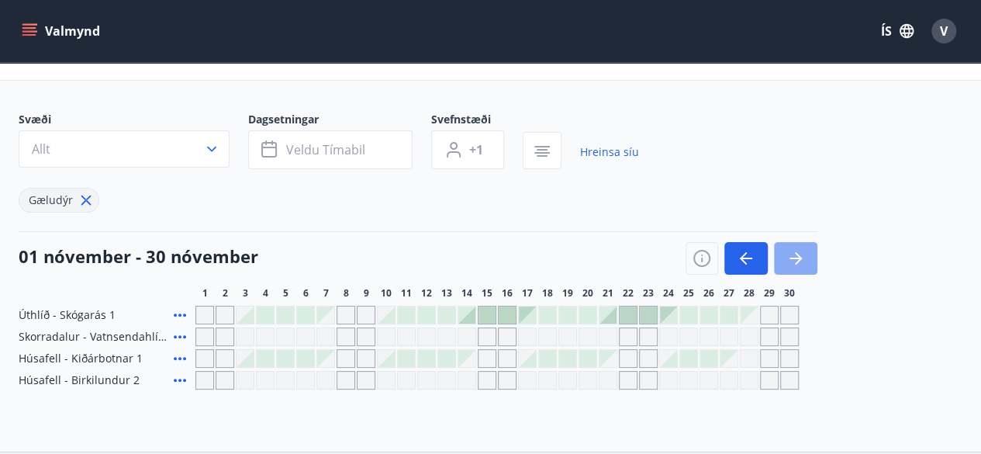
click at [796, 254] on icon "button" at bounding box center [798, 258] width 7 height 12
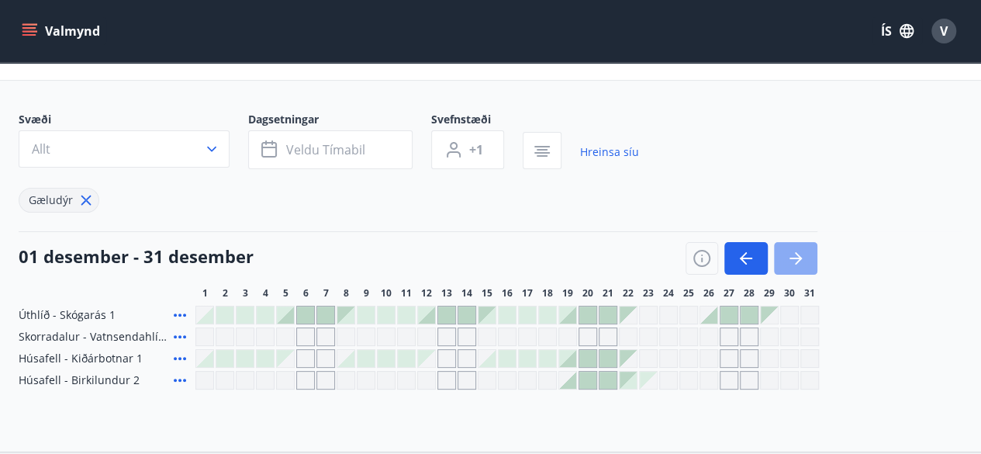
click at [800, 261] on icon "button" at bounding box center [795, 258] width 19 height 19
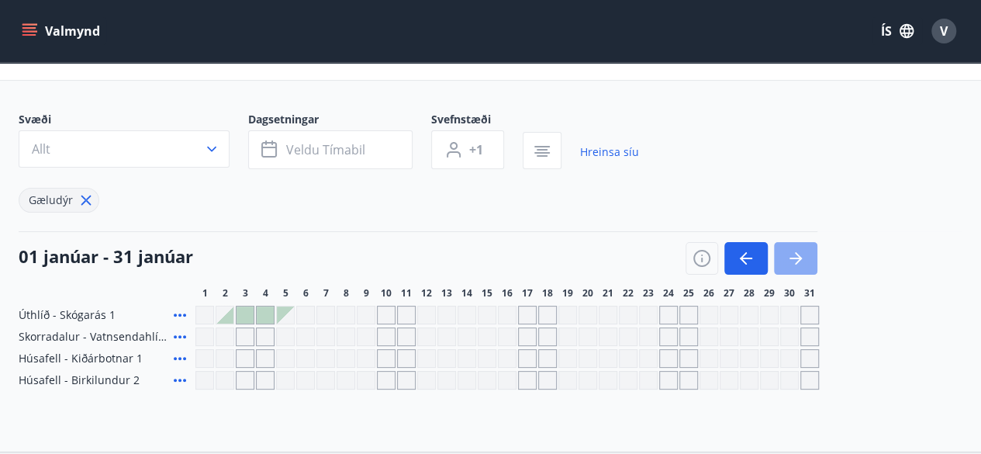
click at [800, 261] on icon "button" at bounding box center [795, 258] width 19 height 19
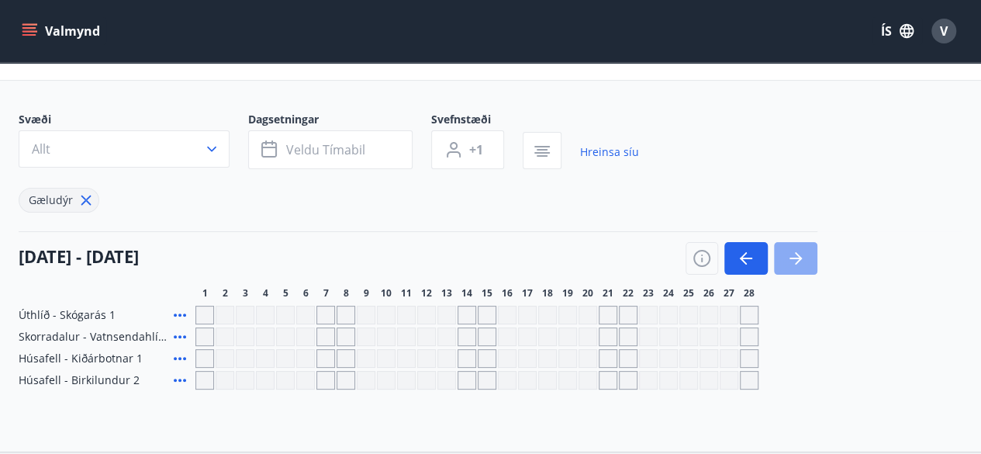
click at [800, 261] on icon "button" at bounding box center [795, 258] width 19 height 19
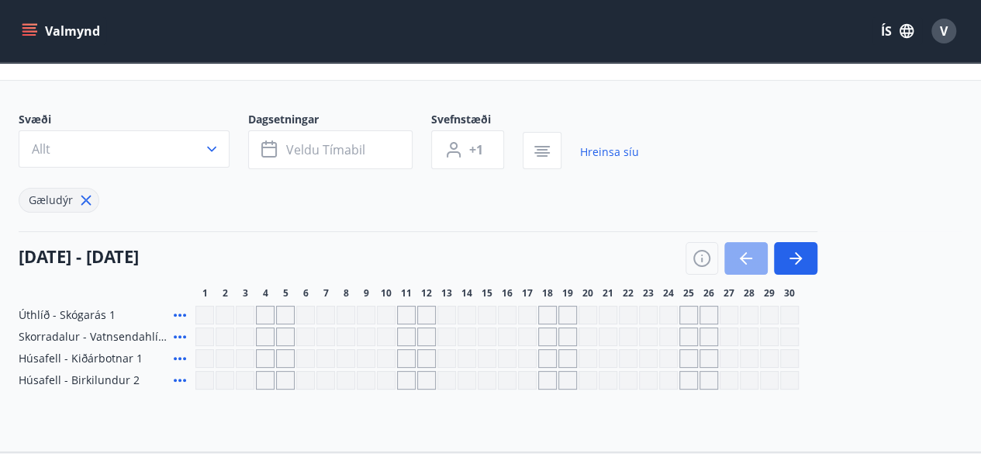
click at [755, 252] on button "button" at bounding box center [745, 258] width 43 height 33
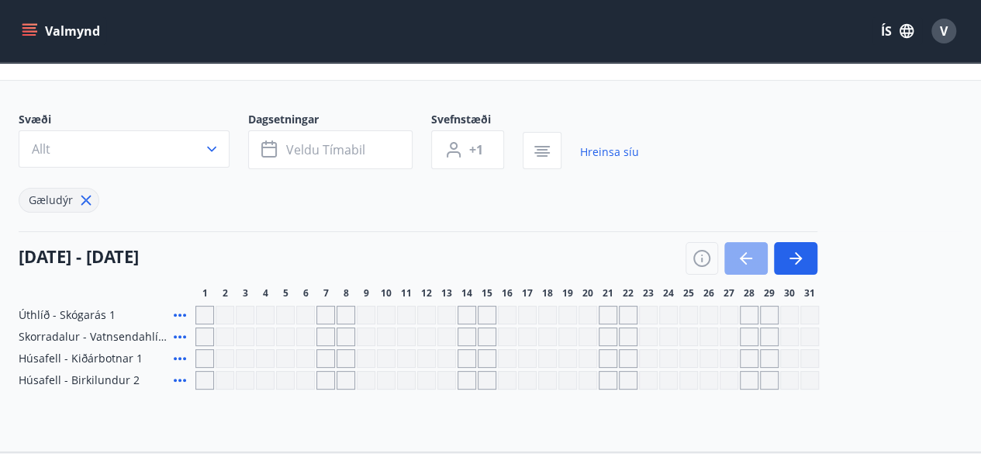
click at [755, 252] on button "button" at bounding box center [745, 258] width 43 height 33
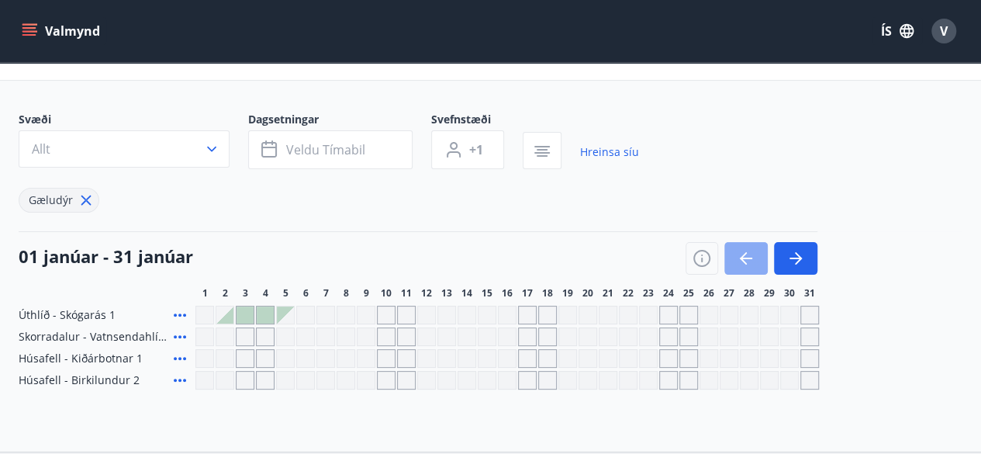
click at [755, 252] on button "button" at bounding box center [745, 258] width 43 height 33
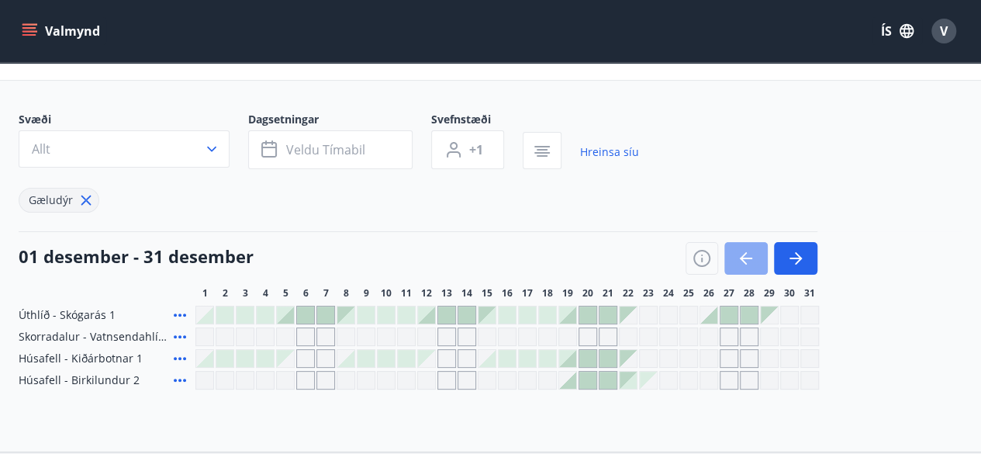
click at [754, 252] on icon "button" at bounding box center [746, 258] width 19 height 19
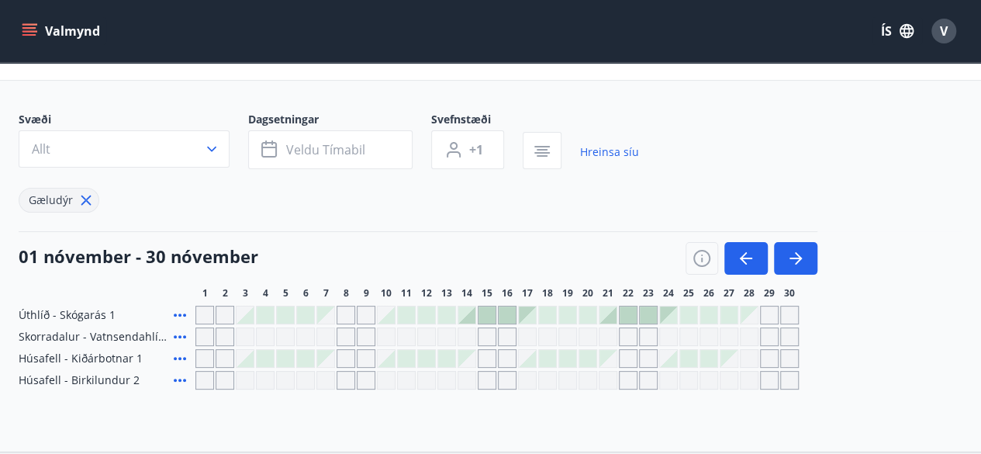
click at [364, 359] on div "Gráir dagar eru ekki bókanlegir" at bounding box center [366, 358] width 19 height 19
click at [744, 246] on button "button" at bounding box center [745, 258] width 43 height 33
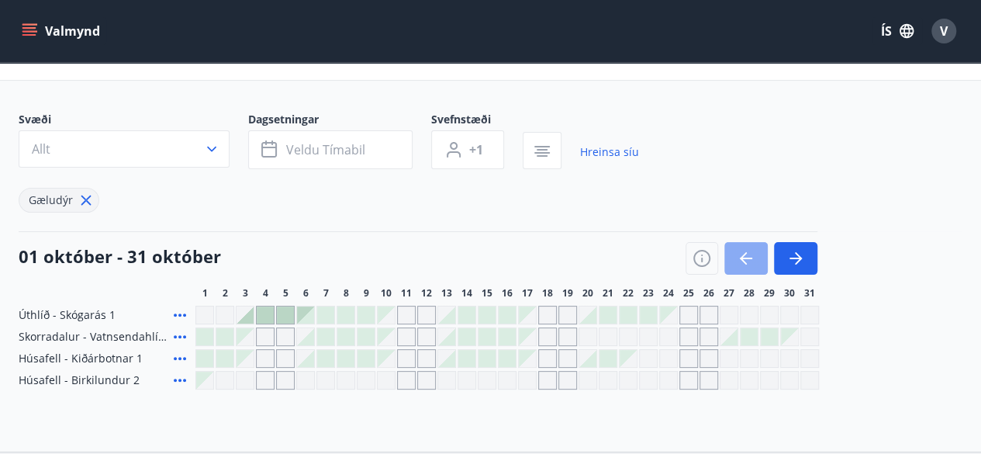
click at [744, 246] on button "button" at bounding box center [745, 258] width 43 height 33
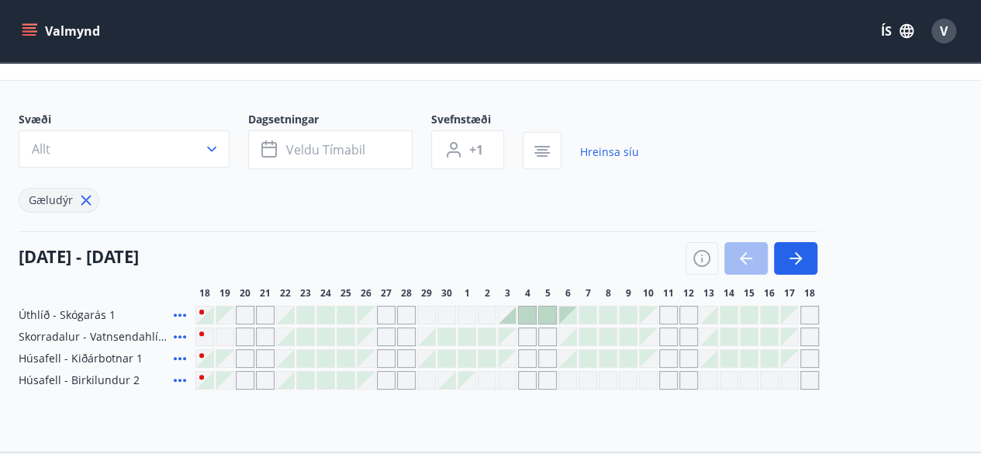
click at [68, 29] on button "Valmynd" at bounding box center [63, 31] width 88 height 28
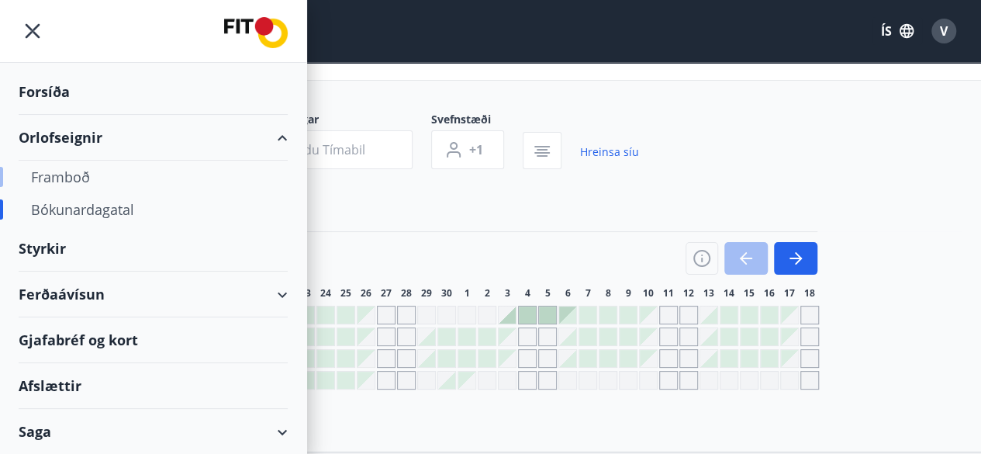
click at [56, 172] on div "Framboð" at bounding box center [153, 177] width 244 height 33
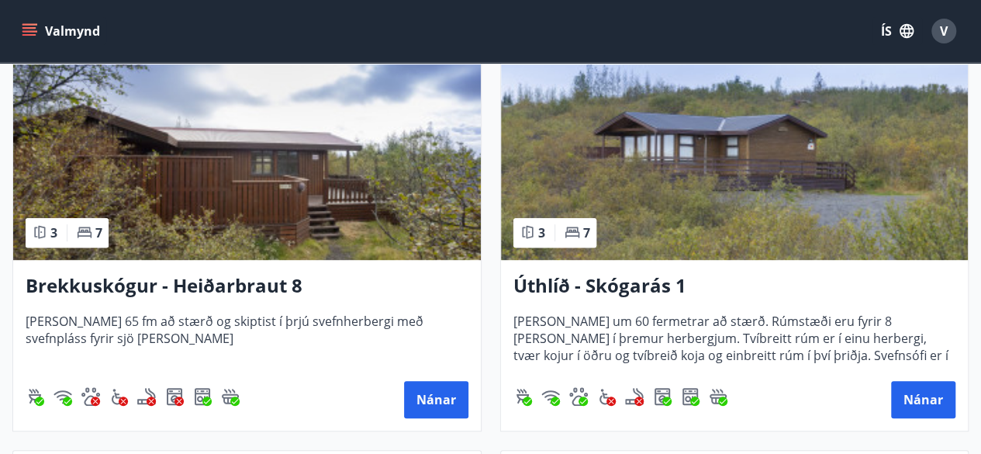
scroll to position [3259, 0]
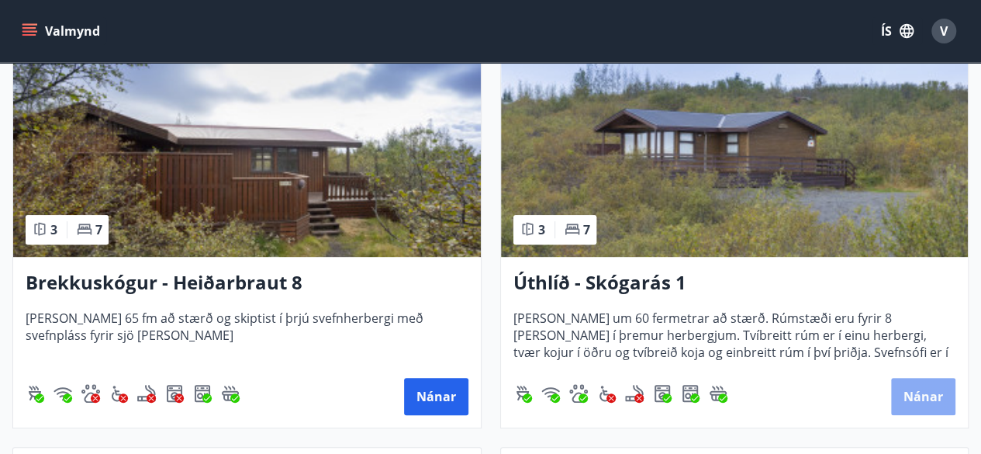
click at [913, 388] on button "Nánar" at bounding box center [923, 396] width 64 height 37
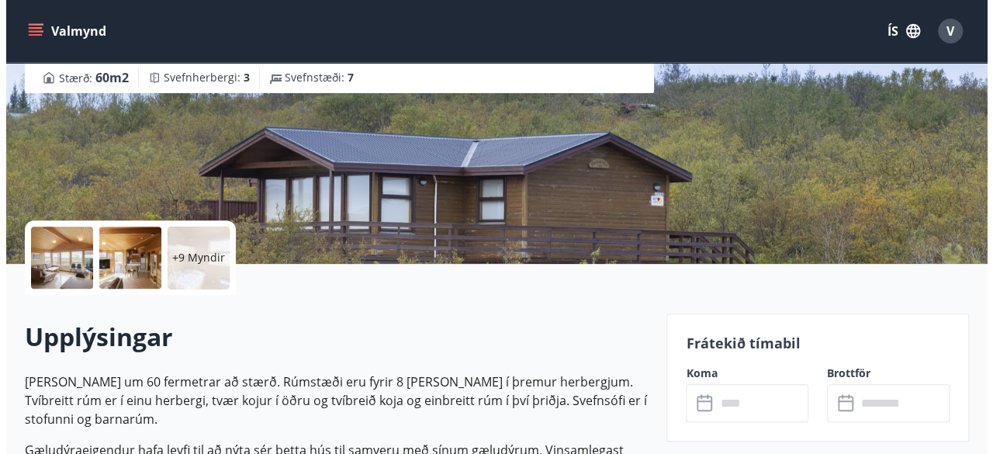
scroll to position [215, 0]
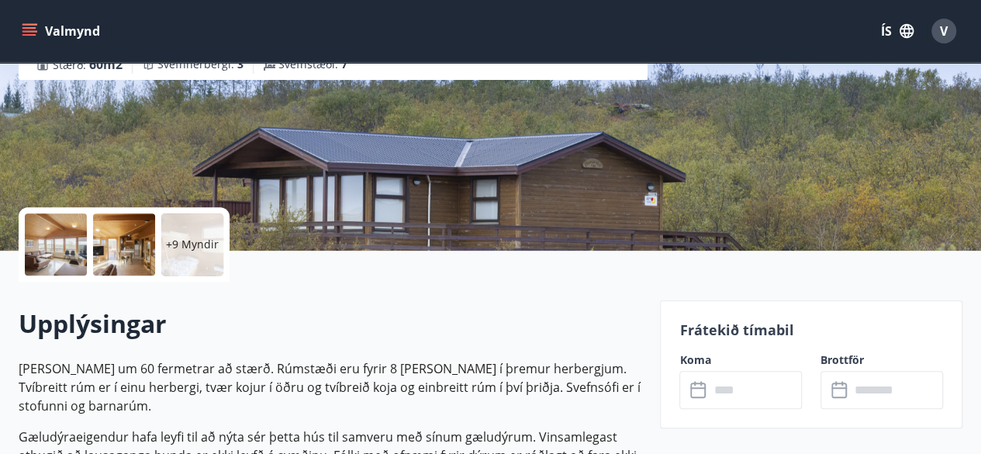
click at [73, 230] on div at bounding box center [56, 244] width 62 height 62
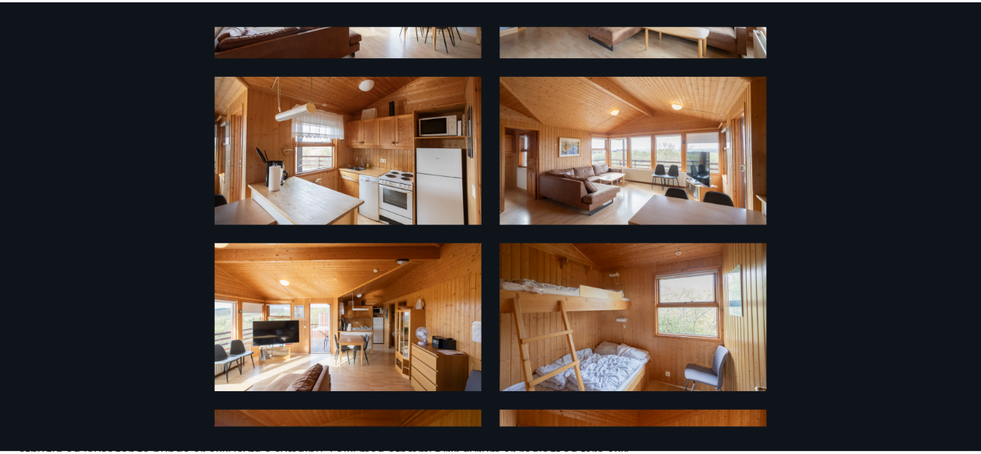
scroll to position [0, 0]
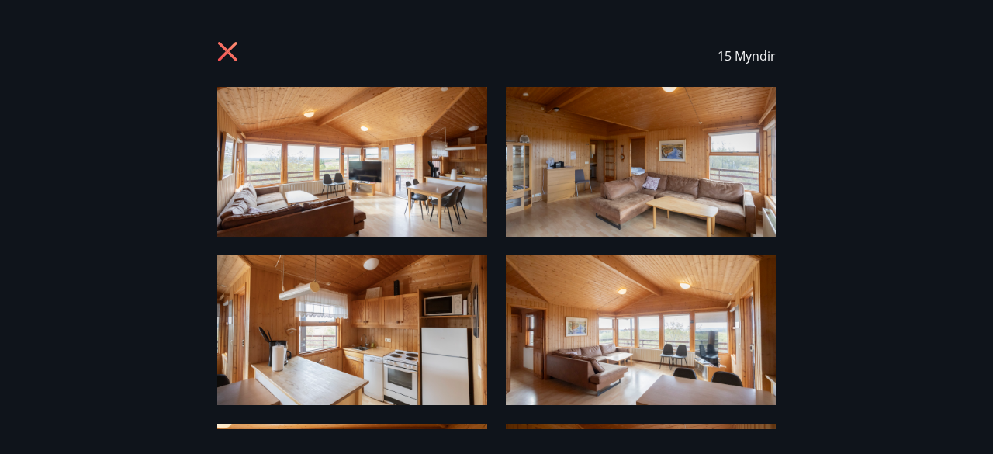
click at [226, 52] on icon at bounding box center [228, 52] width 4 height 4
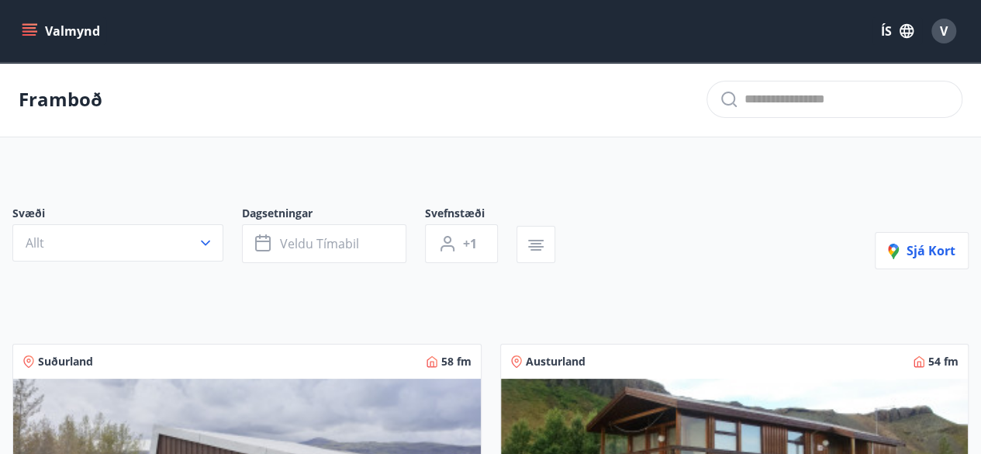
click at [28, 32] on icon "menu" at bounding box center [30, 31] width 17 height 2
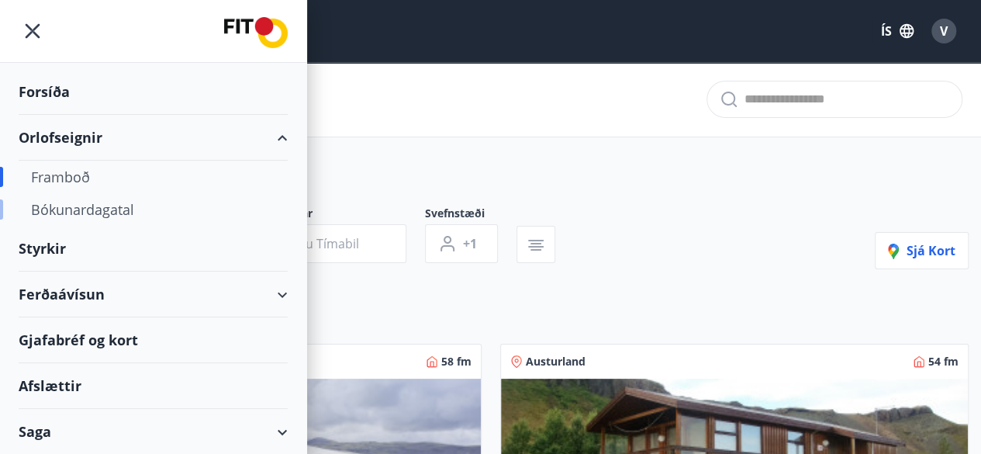
click at [74, 204] on div "Bókunardagatal" at bounding box center [153, 209] width 244 height 33
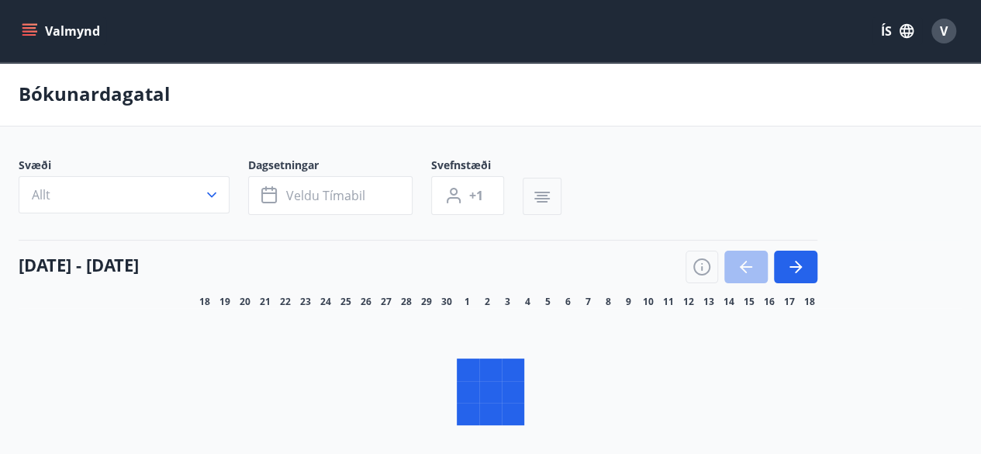
click at [542, 206] on icon "button" at bounding box center [542, 197] width 19 height 19
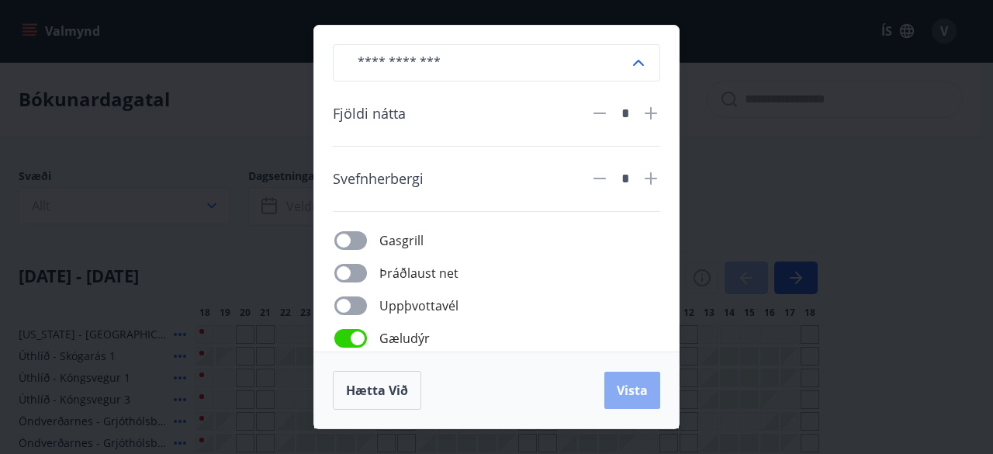
click at [622, 393] on span "Vista" at bounding box center [631, 390] width 31 height 17
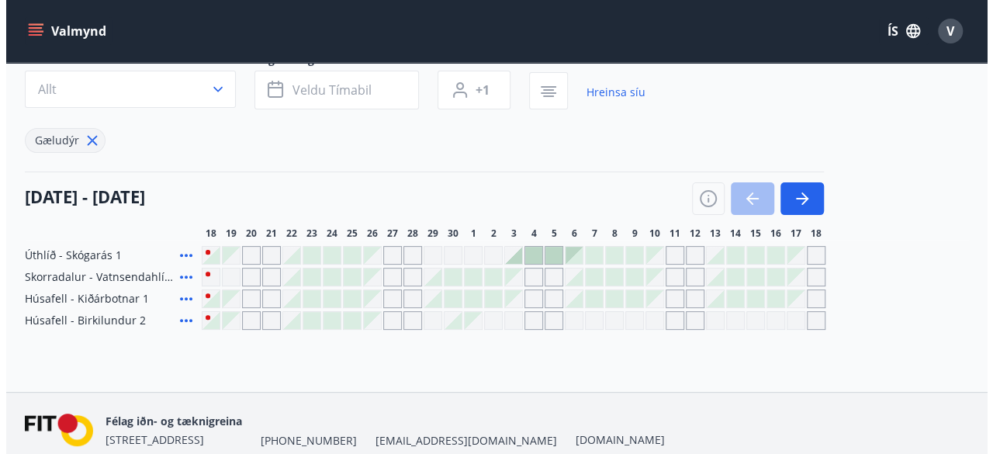
scroll to position [147, 0]
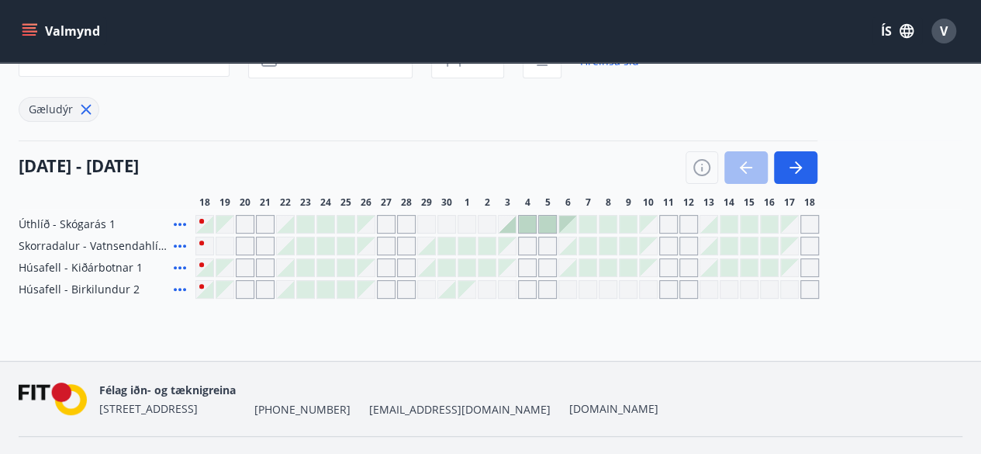
click at [456, 285] on div at bounding box center [506, 289] width 623 height 19
click at [447, 287] on div at bounding box center [446, 289] width 17 height 17
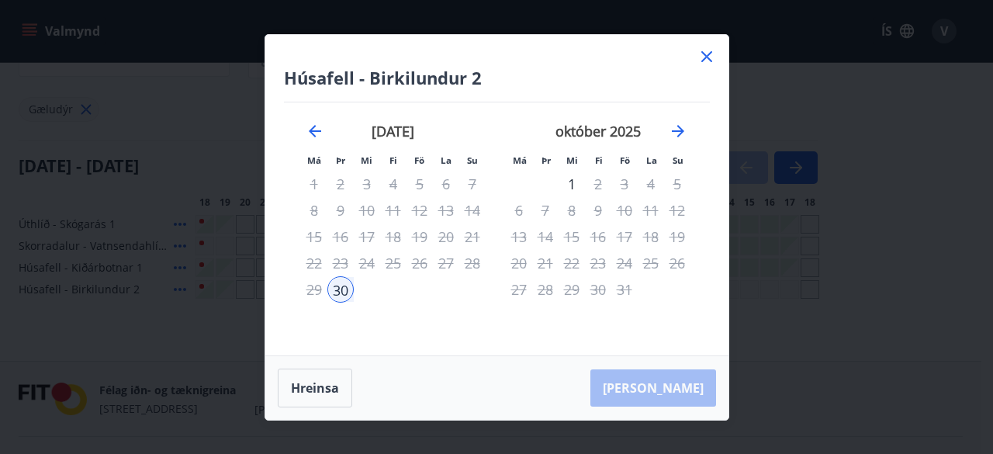
click at [703, 59] on icon at bounding box center [706, 56] width 11 height 11
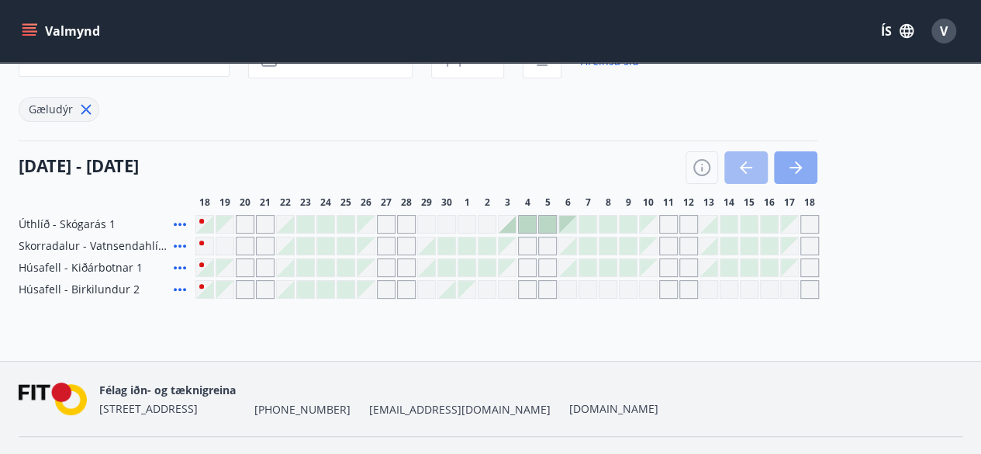
click at [795, 168] on icon "button" at bounding box center [795, 167] width 19 height 19
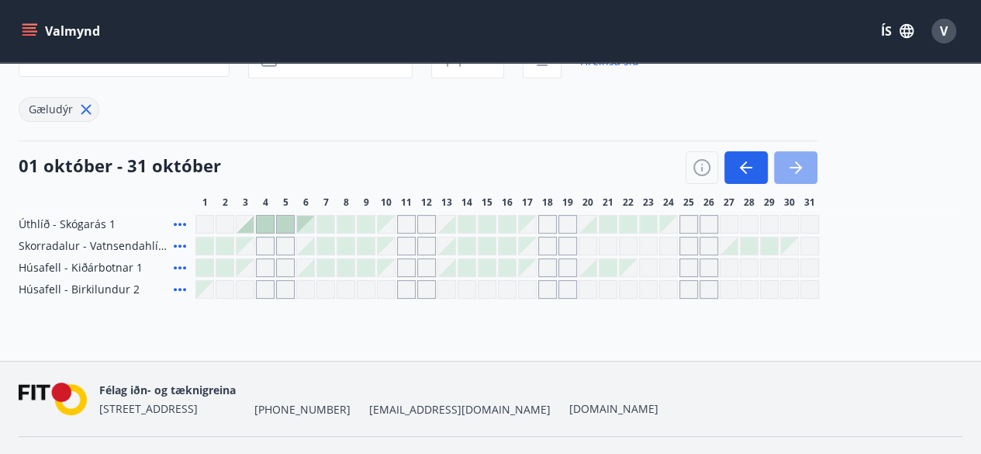
click at [795, 168] on icon "button" at bounding box center [795, 167] width 19 height 19
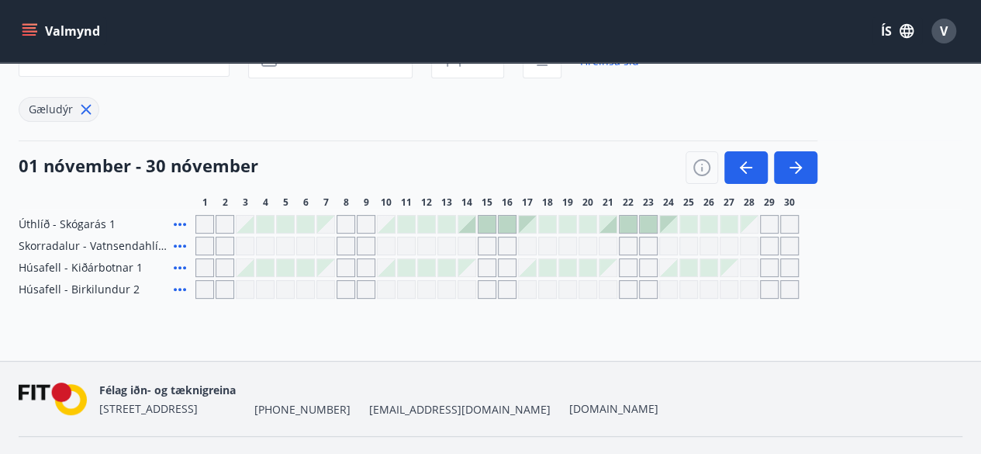
click at [485, 221] on div at bounding box center [486, 224] width 17 height 17
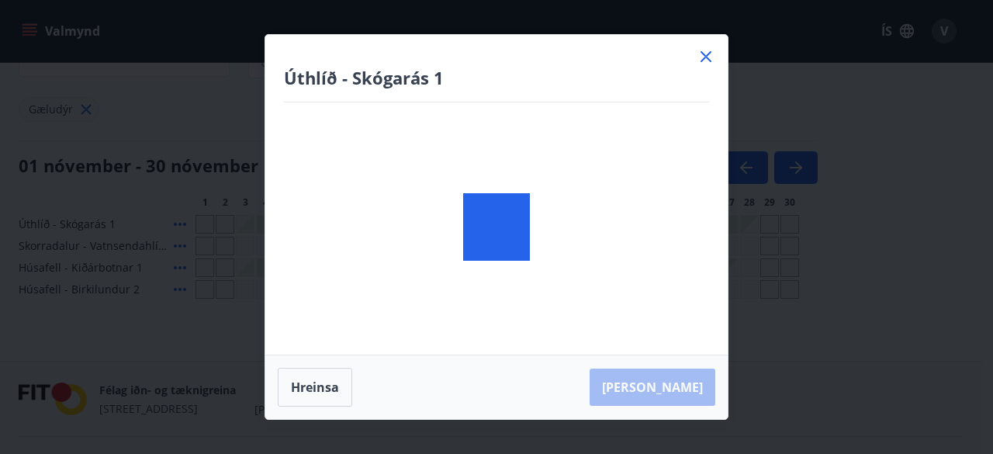
click at [485, 221] on body "Valmynd ÍS V Bókunardagatal Svæði Allt Dagsetningar Veldu tímabil Svefnstæði +1…" at bounding box center [496, 171] width 993 height 636
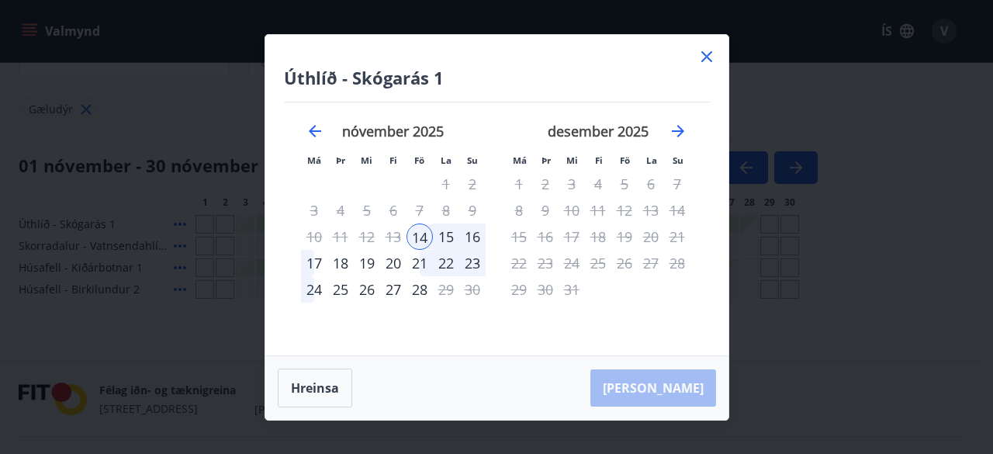
click at [421, 238] on div "14" at bounding box center [419, 236] width 26 height 26
click at [318, 257] on div "17" at bounding box center [314, 263] width 26 height 26
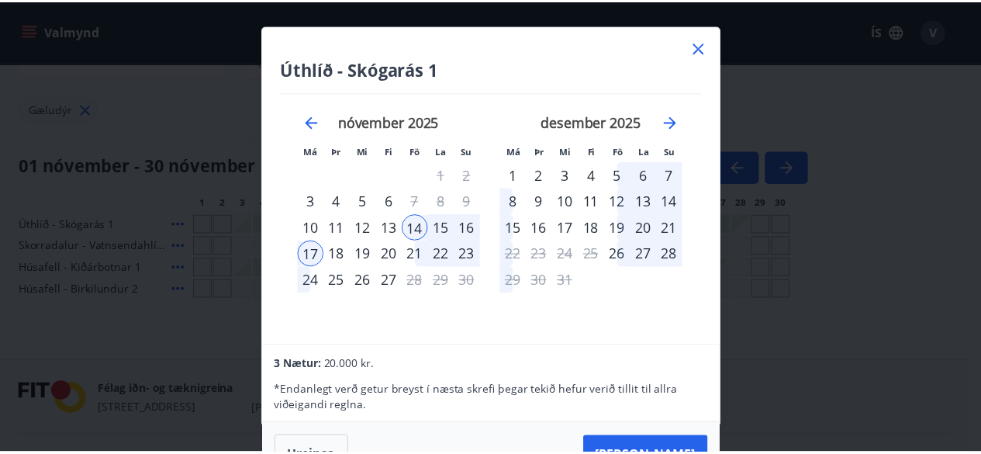
scroll to position [0, 0]
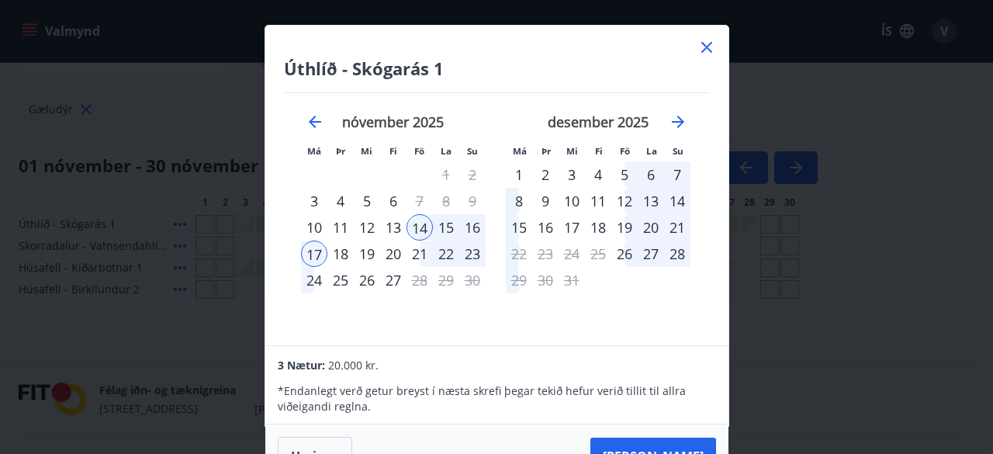
click at [470, 233] on div "16" at bounding box center [472, 227] width 26 height 26
click at [690, 439] on button "[PERSON_NAME]" at bounding box center [653, 455] width 126 height 37
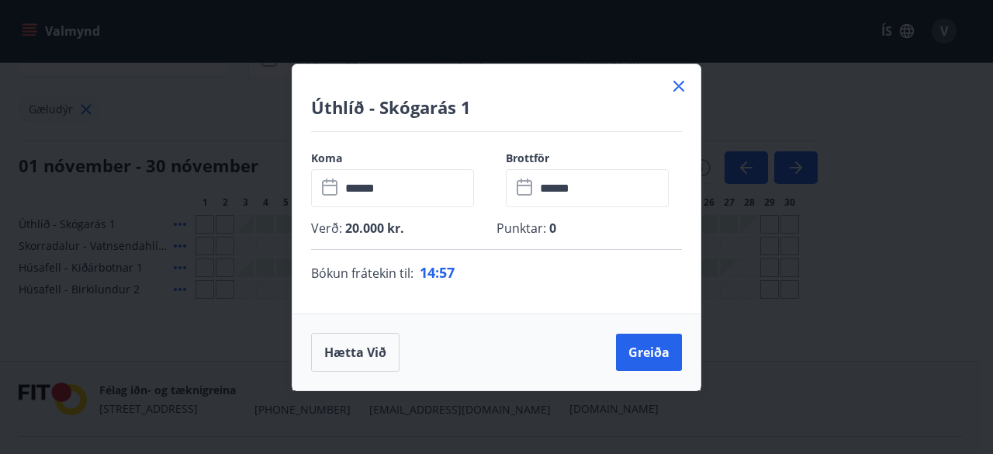
click at [674, 89] on icon at bounding box center [678, 86] width 19 height 19
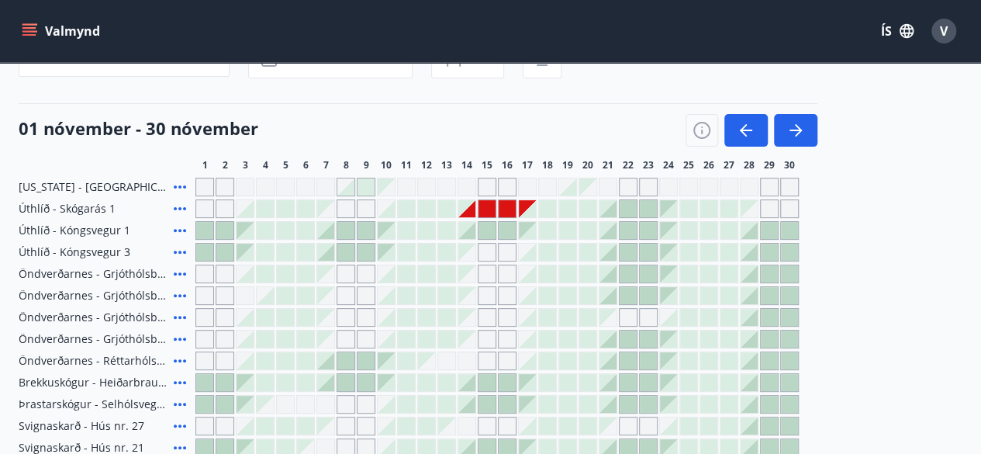
scroll to position [183, 0]
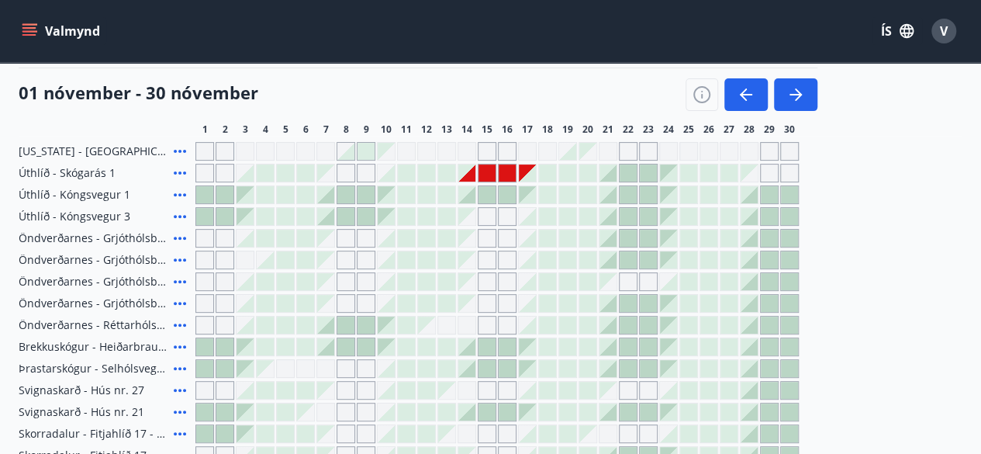
click at [81, 27] on button "Valmynd" at bounding box center [63, 31] width 88 height 28
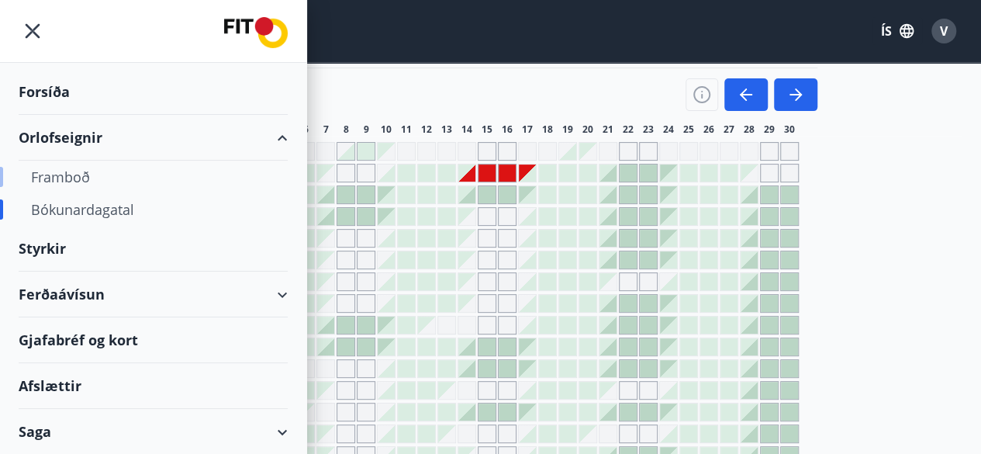
click at [84, 174] on div "Framboð" at bounding box center [153, 177] width 244 height 33
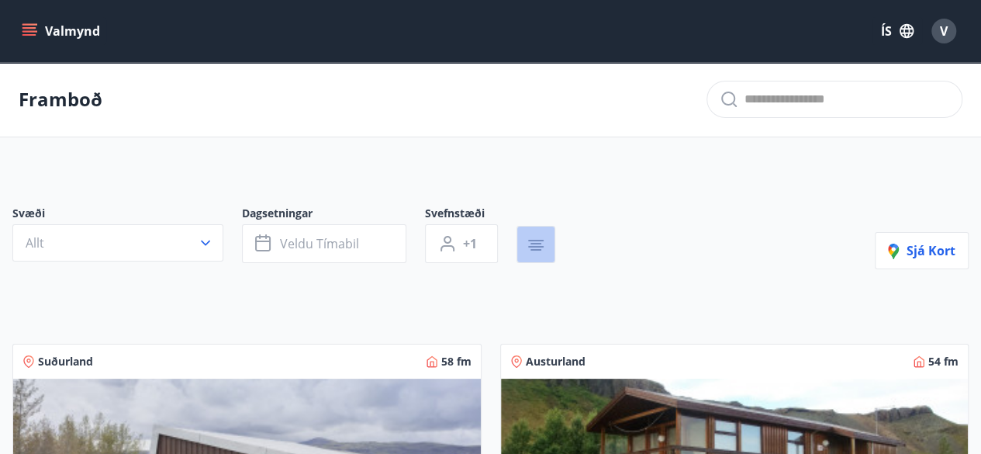
click at [538, 240] on icon "button" at bounding box center [536, 241] width 16 height 2
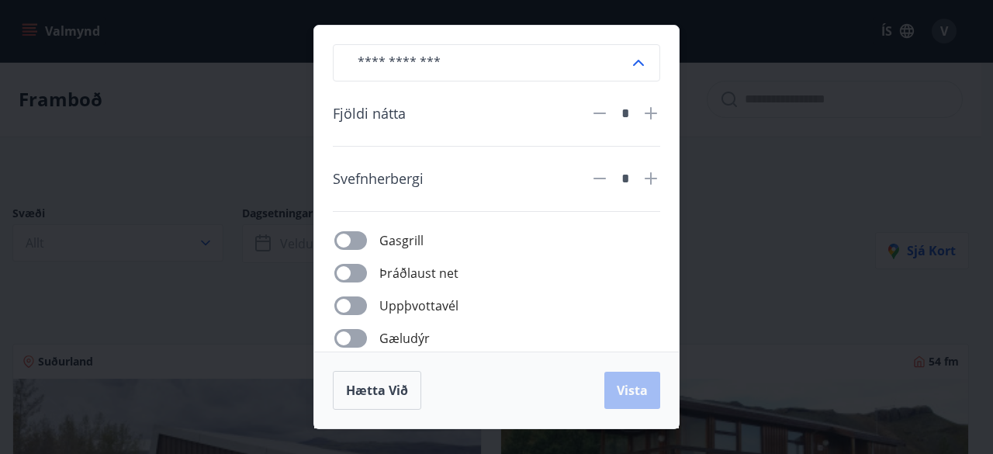
click at [710, 272] on div "​ Fjöldi nátta * Svefnherbergi * Gasgrill Þráðlaust net Uppþvottavél Gæludýr Þu…" at bounding box center [496, 227] width 993 height 454
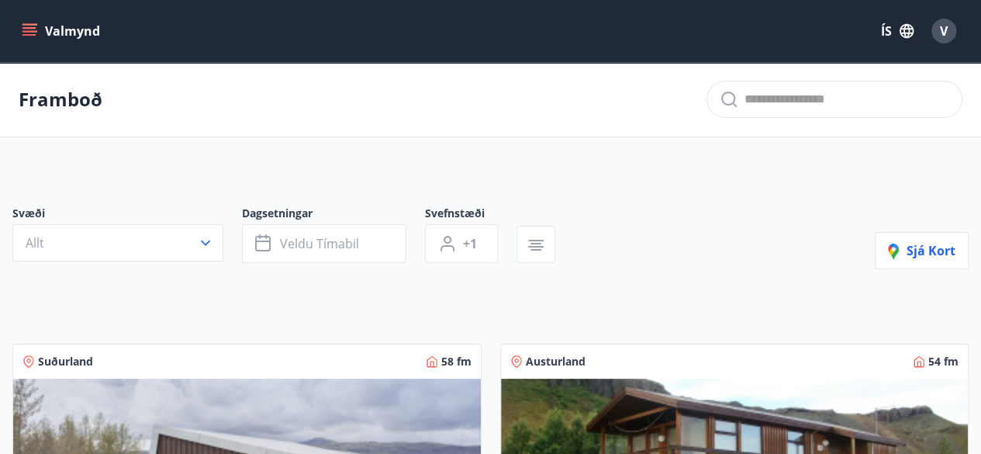
click at [77, 33] on button "Valmynd" at bounding box center [63, 31] width 88 height 28
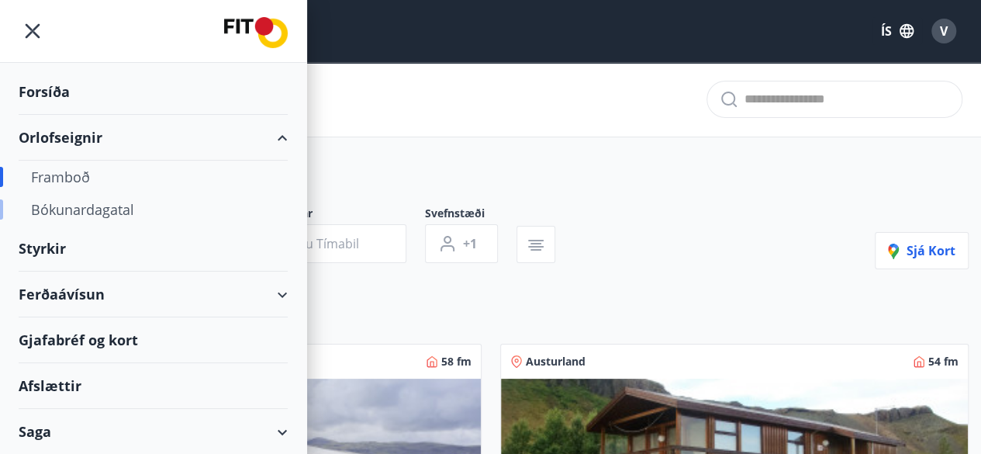
click at [65, 215] on div "Bókunardagatal" at bounding box center [153, 209] width 244 height 33
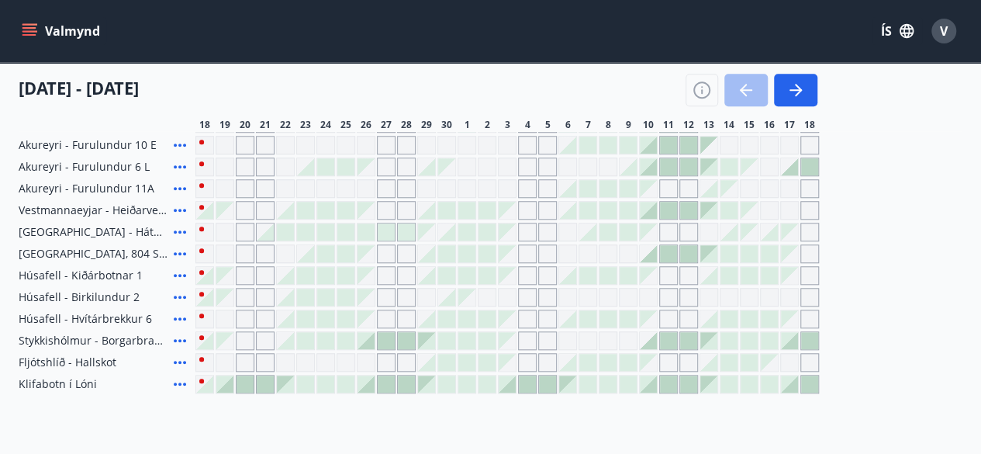
scroll to position [616, 0]
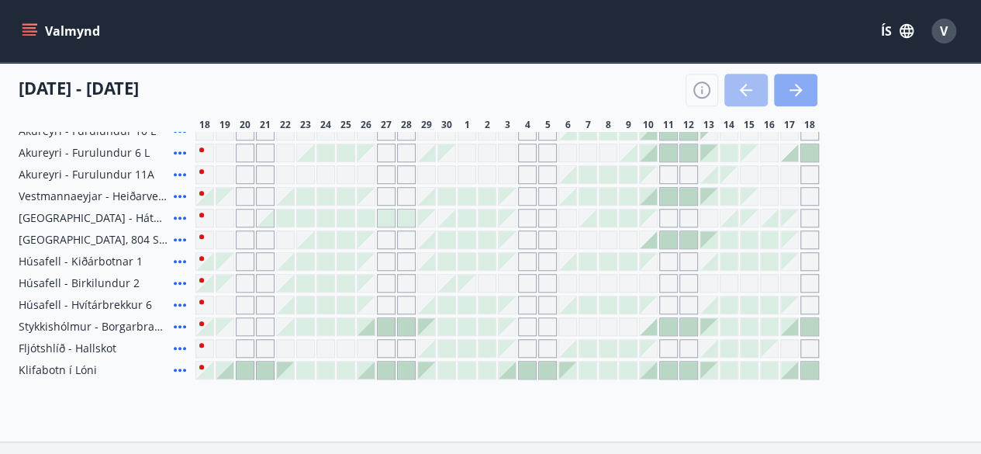
click at [791, 91] on icon "button" at bounding box center [795, 90] width 12 height 2
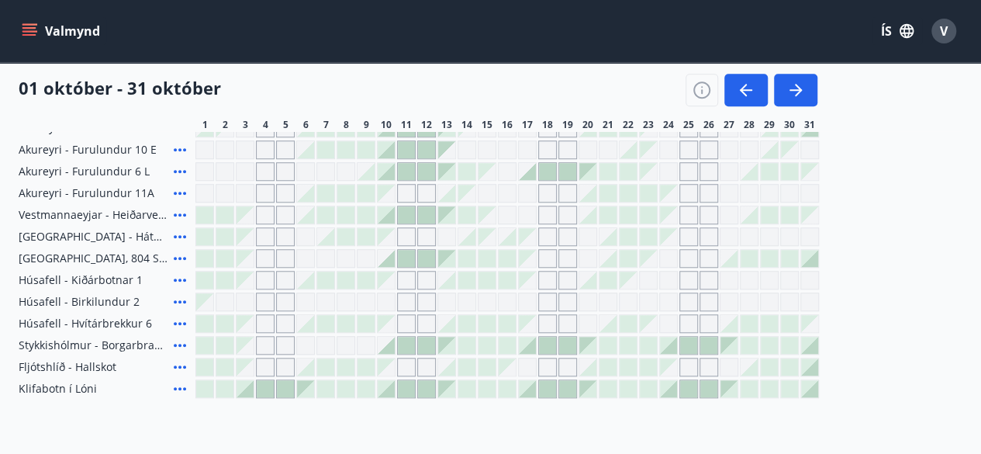
scroll to position [592, 0]
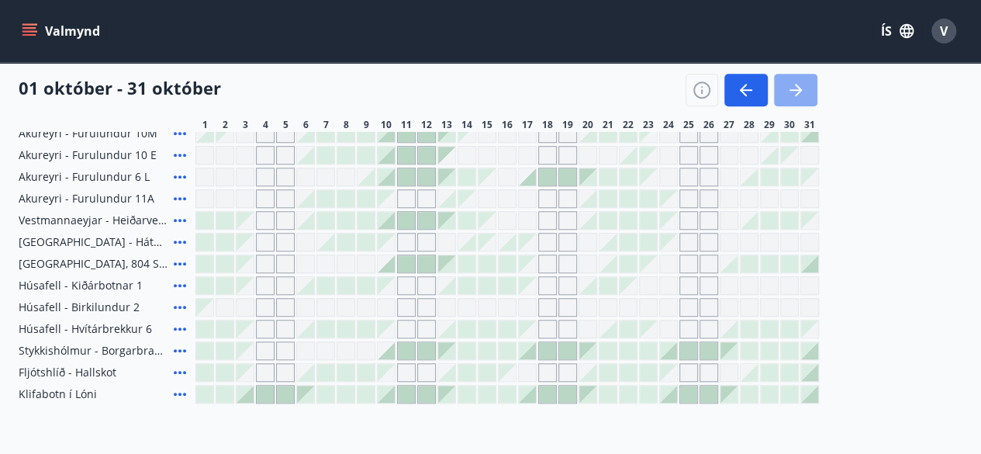
click at [783, 92] on button "button" at bounding box center [795, 90] width 43 height 33
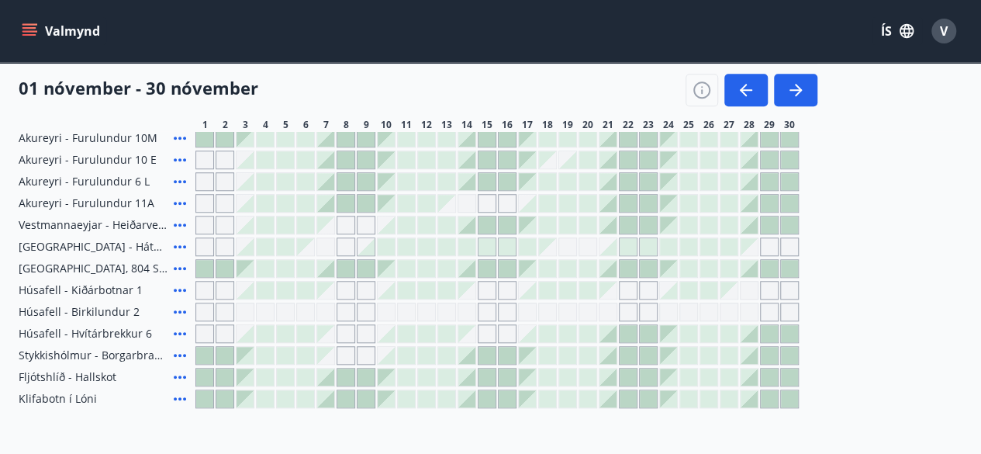
scroll to position [588, 0]
click at [34, 26] on icon "menu" at bounding box center [30, 31] width 16 height 16
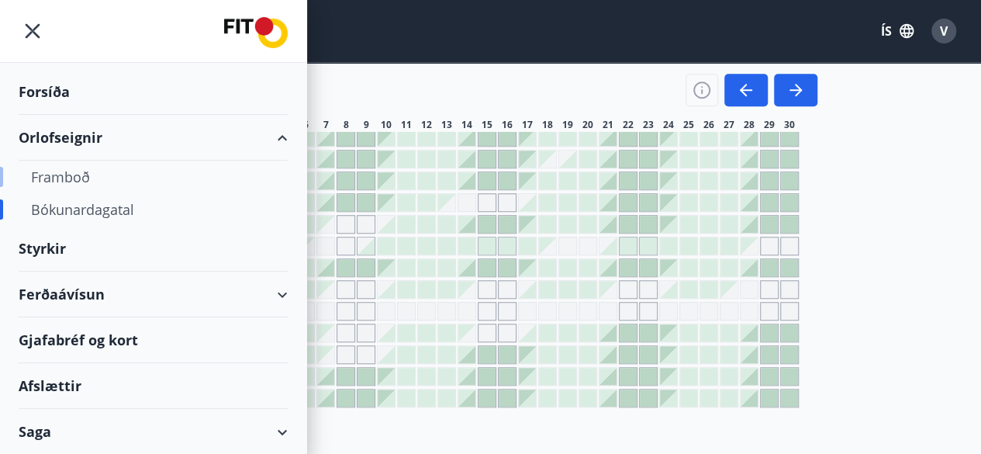
click at [60, 173] on div "Framboð" at bounding box center [153, 177] width 244 height 33
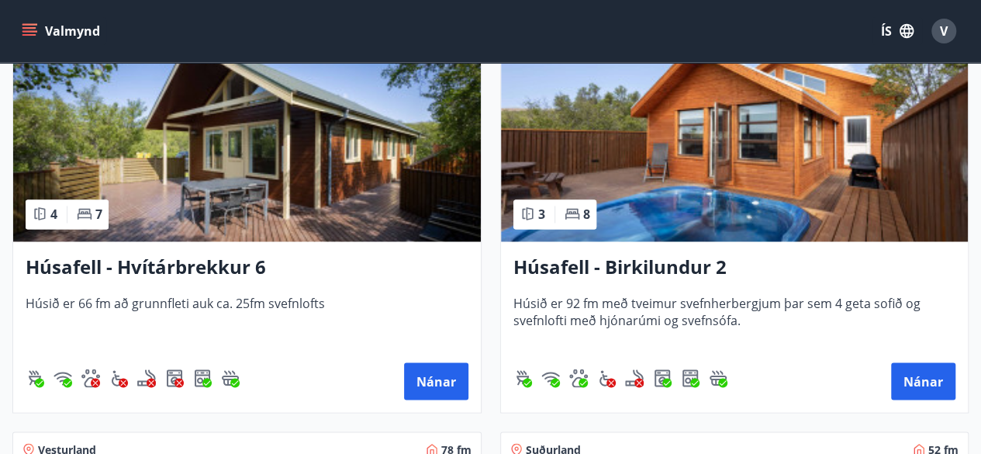
scroll to position [1174, 0]
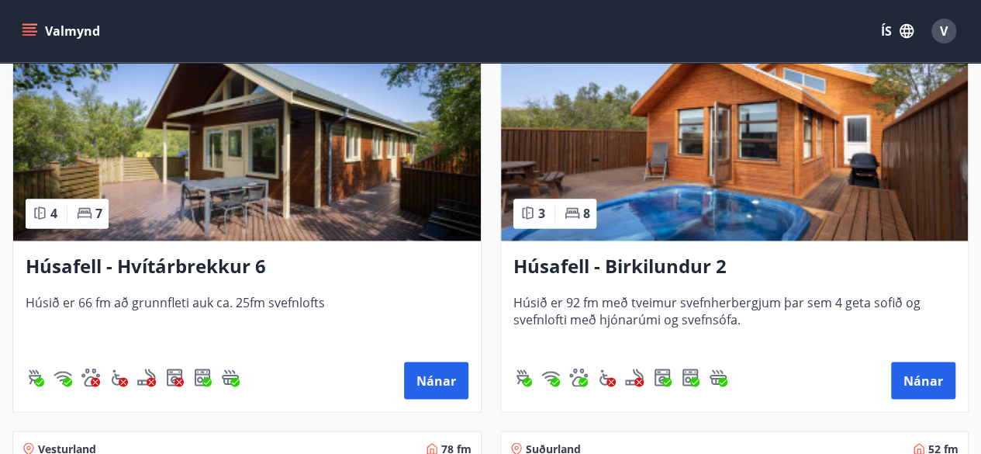
click at [271, 179] on img at bounding box center [247, 142] width 468 height 195
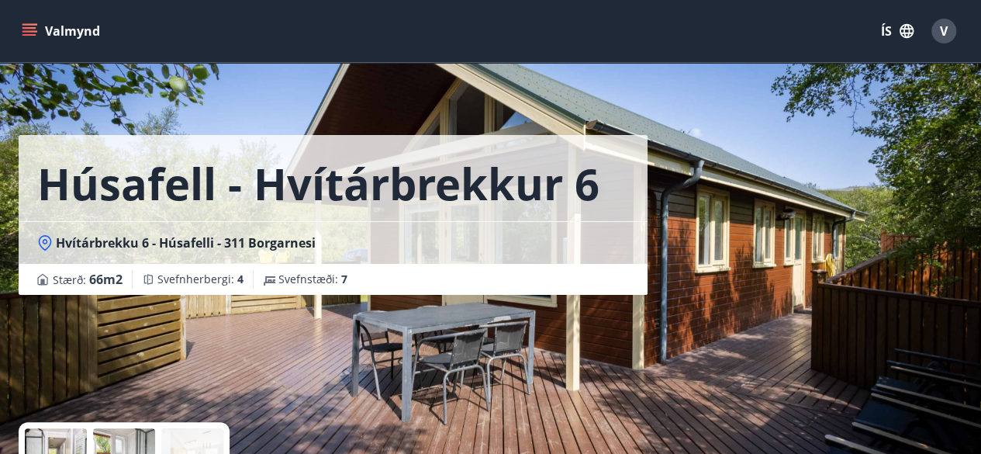
click at [68, 23] on button "Valmynd" at bounding box center [63, 31] width 88 height 28
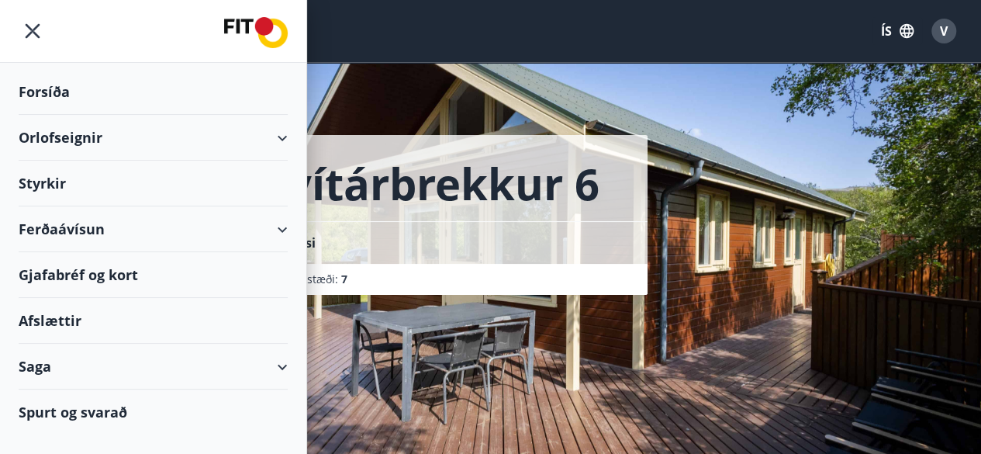
click at [279, 139] on div "Orlofseignir" at bounding box center [153, 138] width 269 height 46
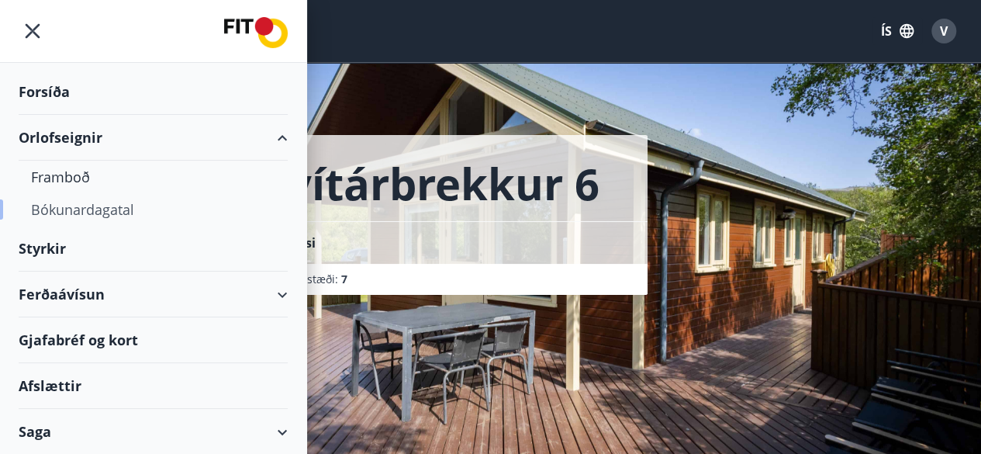
click at [96, 209] on div "Bókunardagatal" at bounding box center [153, 209] width 244 height 33
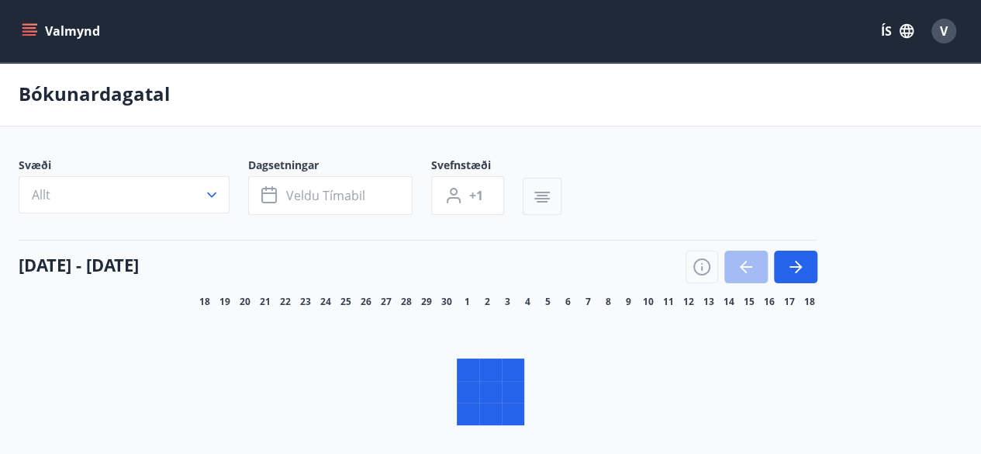
click at [543, 199] on icon "button" at bounding box center [542, 197] width 19 height 19
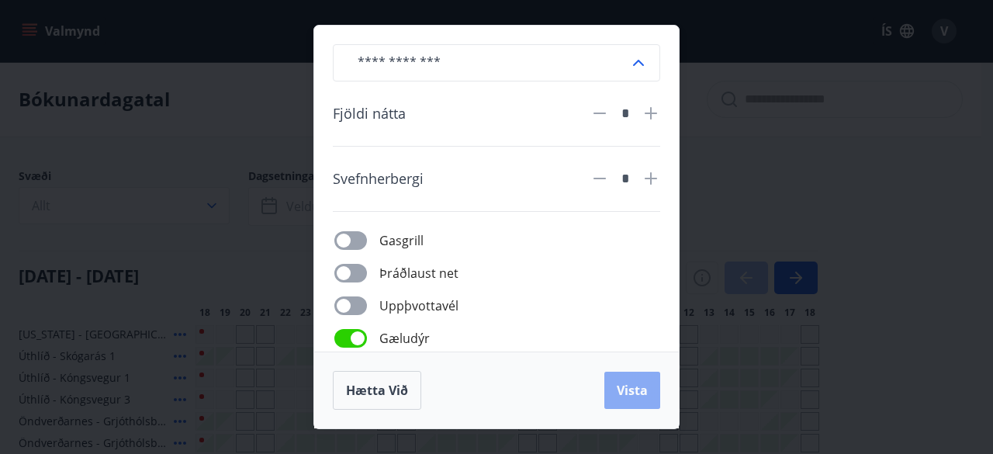
click at [637, 385] on span "Vista" at bounding box center [631, 390] width 31 height 17
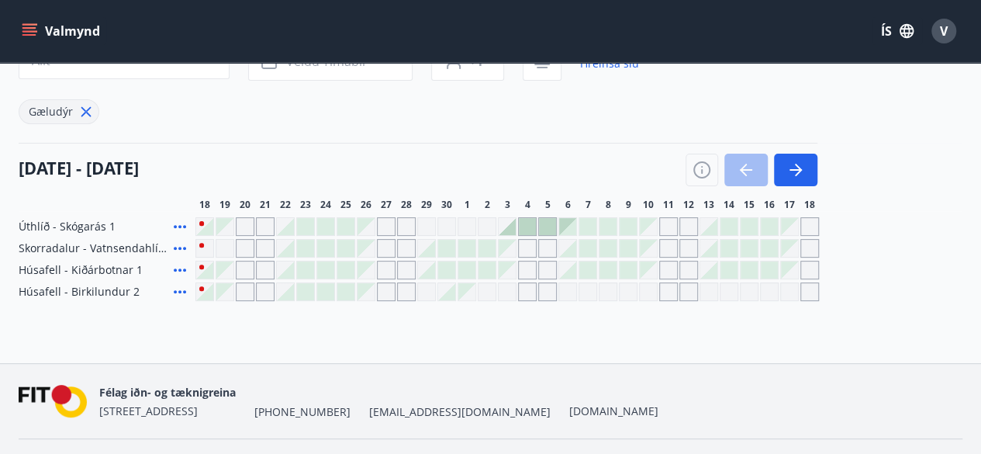
scroll to position [146, 0]
click at [800, 171] on icon "button" at bounding box center [795, 169] width 19 height 19
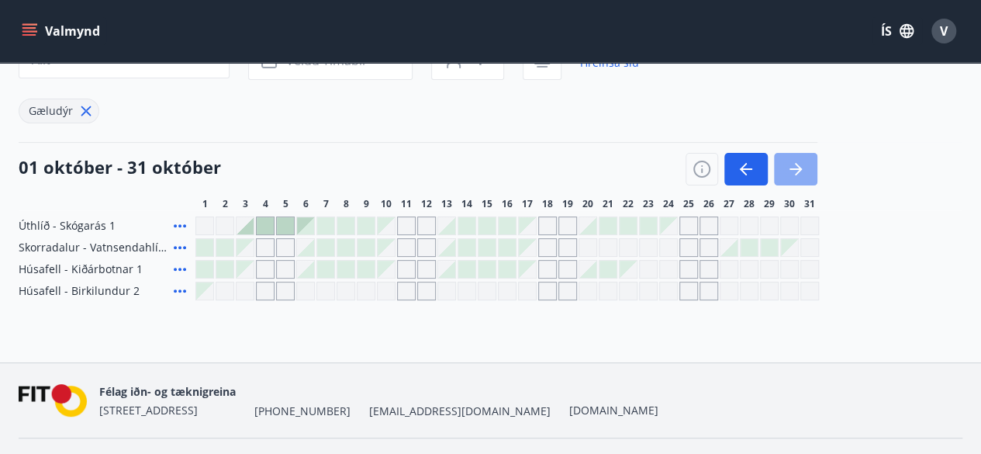
click at [800, 171] on icon "button" at bounding box center [795, 169] width 19 height 19
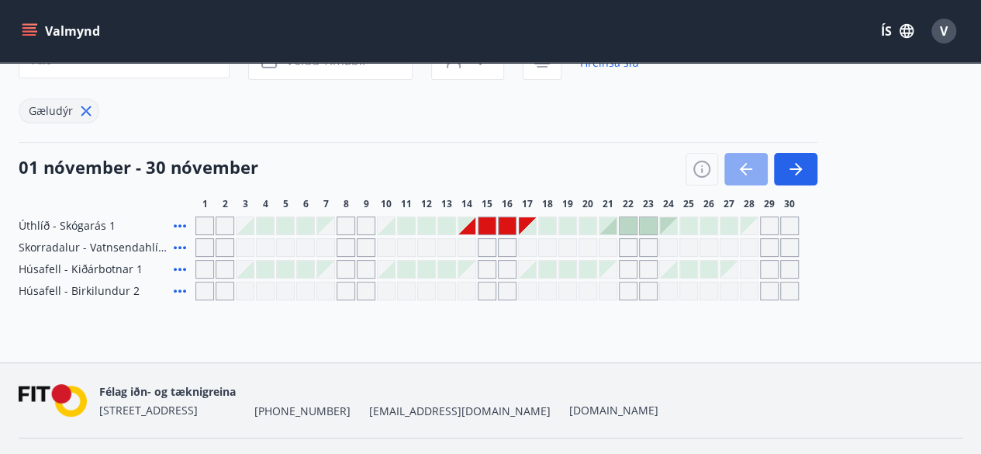
click at [750, 165] on icon "button" at bounding box center [746, 169] width 19 height 19
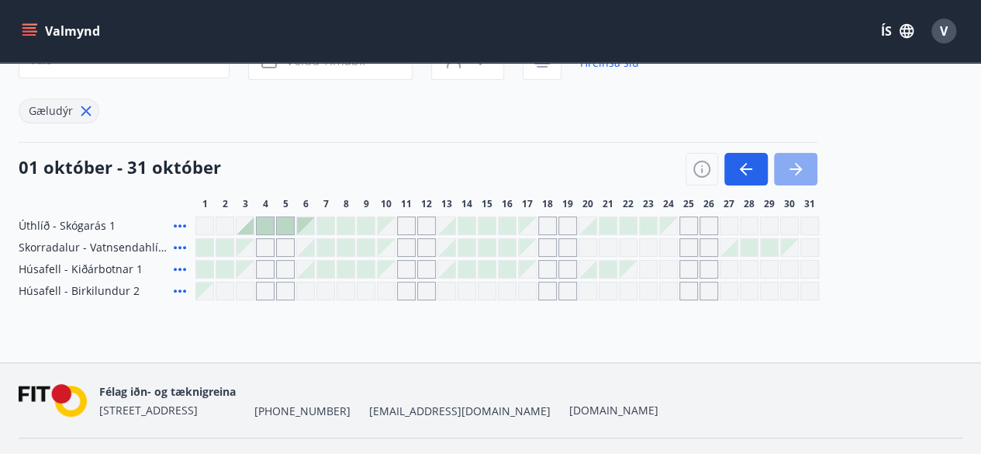
click at [796, 171] on icon "button" at bounding box center [795, 169] width 19 height 19
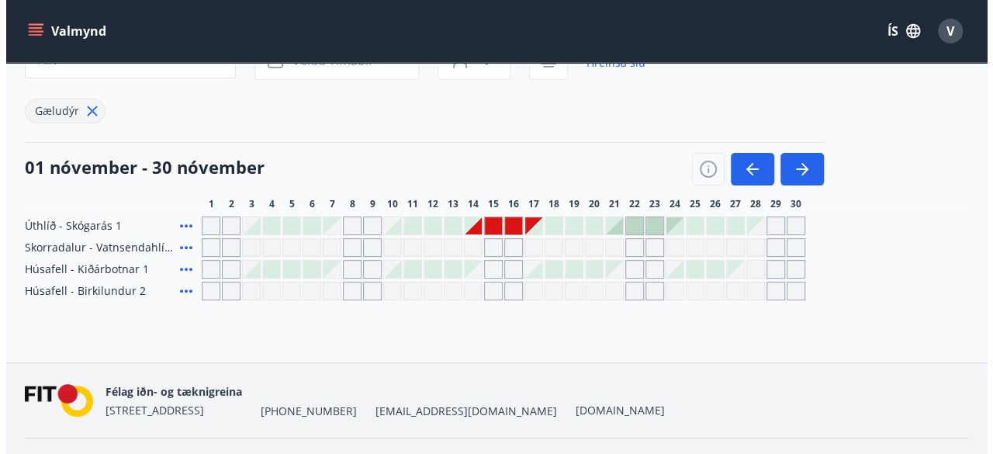
scroll to position [183, 0]
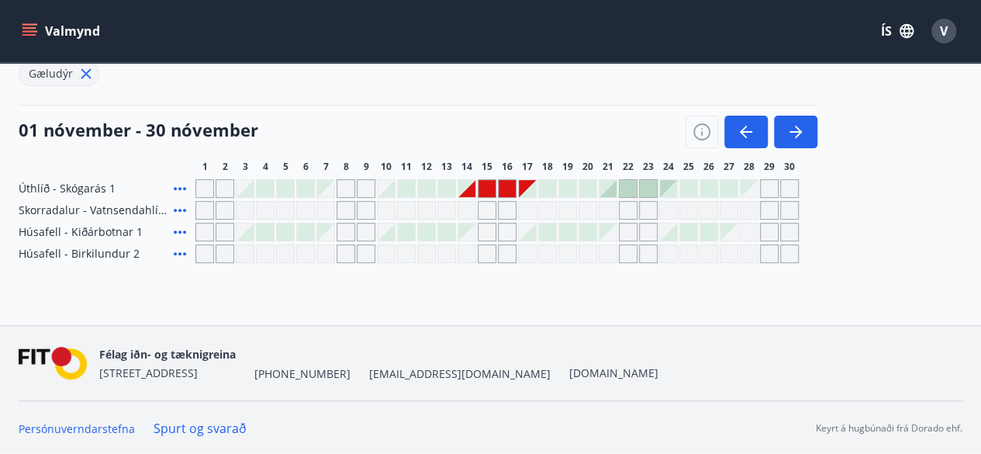
click at [485, 187] on div at bounding box center [486, 188] width 17 height 17
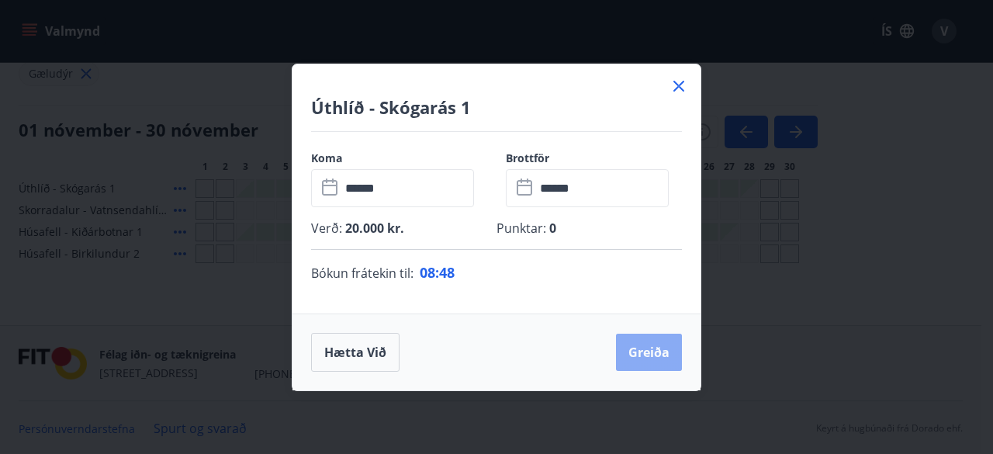
click at [633, 358] on button "Greiða" at bounding box center [649, 351] width 66 height 37
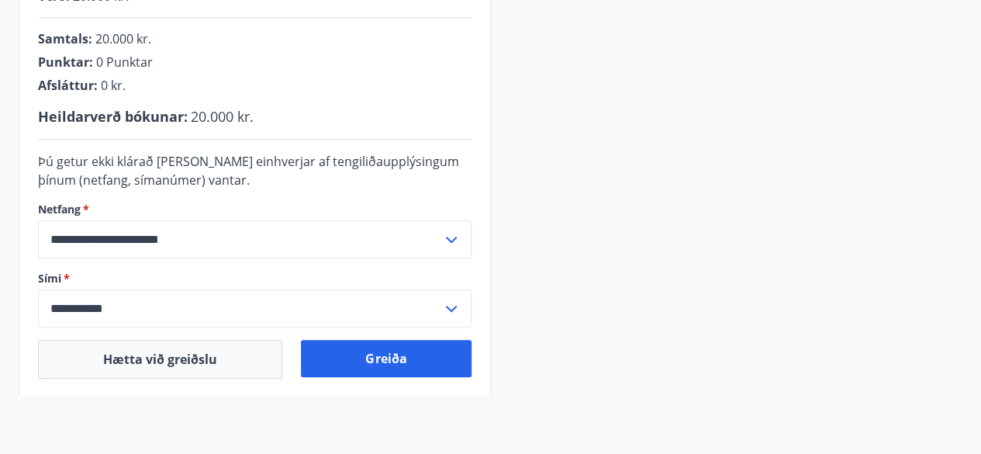
scroll to position [417, 0]
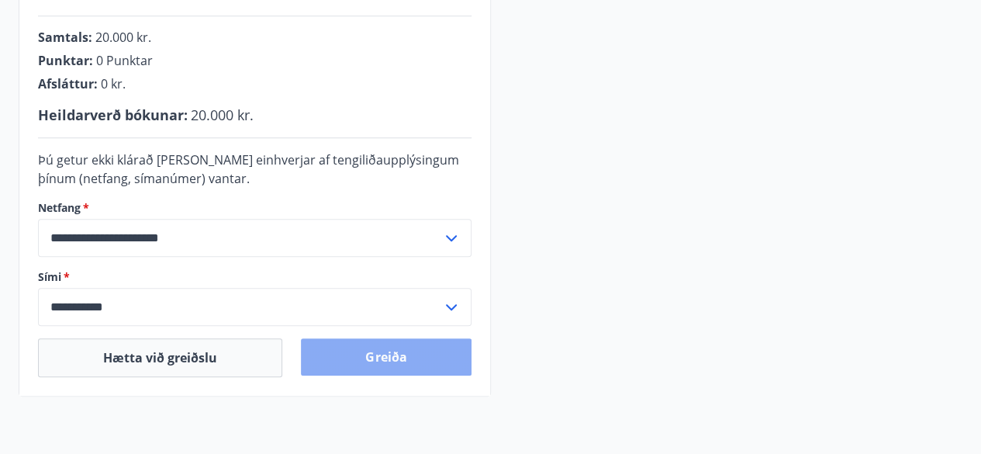
click at [401, 349] on button "Greiða" at bounding box center [386, 356] width 170 height 37
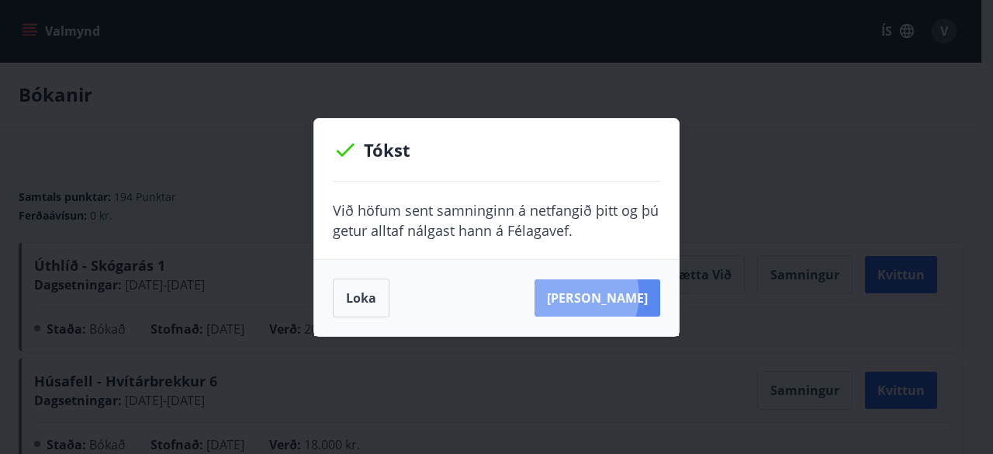
click at [599, 295] on button "Sjá samning" at bounding box center [597, 297] width 126 height 37
